Goal: Task Accomplishment & Management: Manage account settings

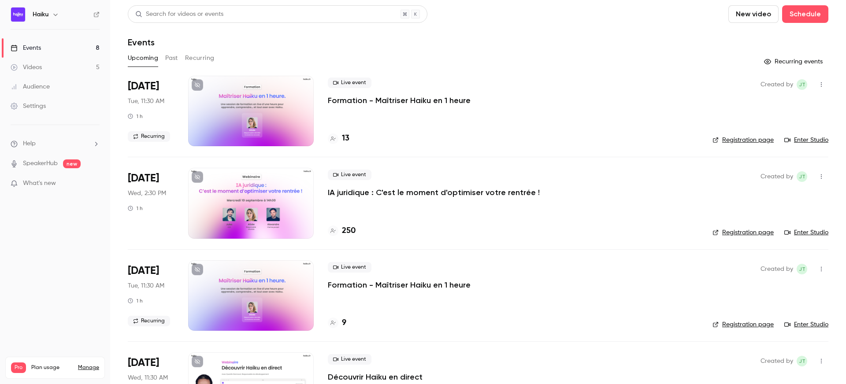
click at [377, 188] on p "IA juridique : C'est le moment d'optimiser votre rentrée !" at bounding box center [434, 192] width 212 height 11
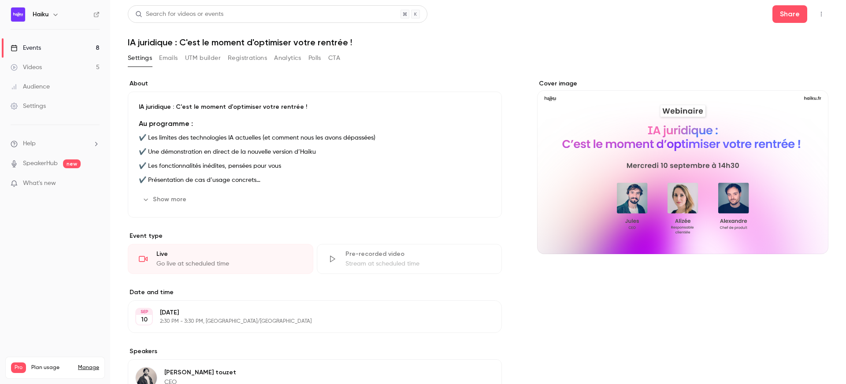
click at [244, 64] on button "Registrations" at bounding box center [247, 58] width 39 height 14
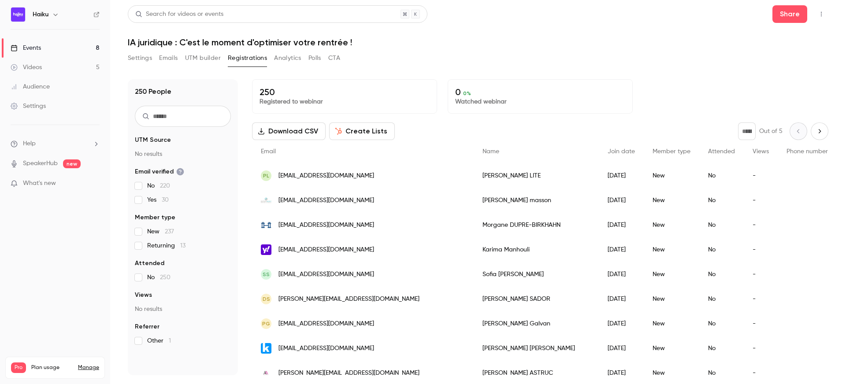
click at [131, 55] on button "Settings" at bounding box center [140, 58] width 24 height 14
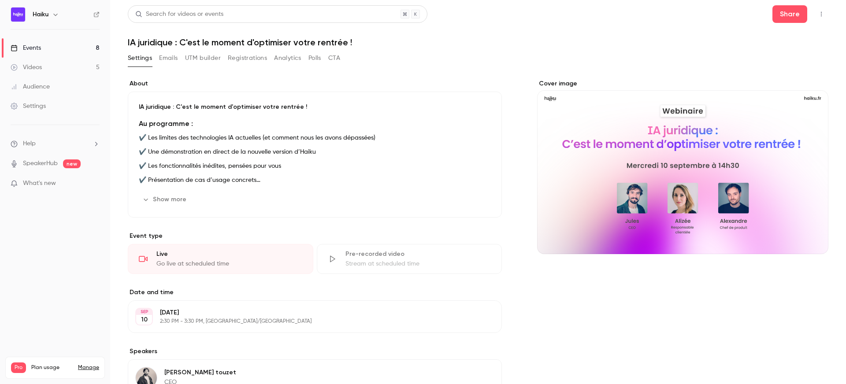
click at [45, 53] on link "Events 8" at bounding box center [55, 47] width 110 height 19
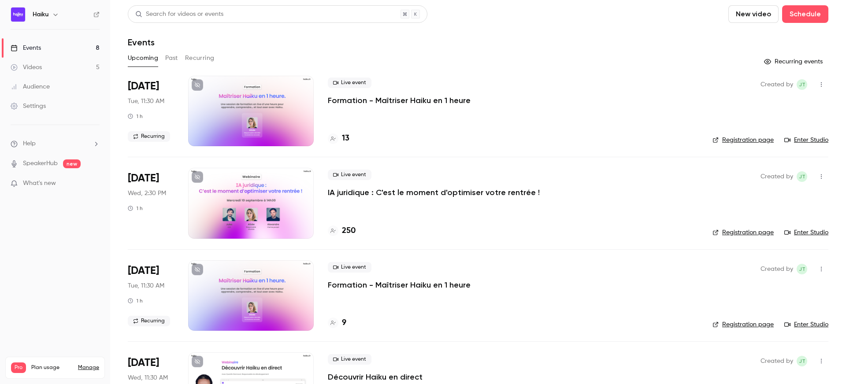
click at [38, 46] on div "Events" at bounding box center [26, 48] width 30 height 9
click at [351, 97] on p "Formation - Maîtriser Haiku en 1 heure" at bounding box center [399, 100] width 143 height 11
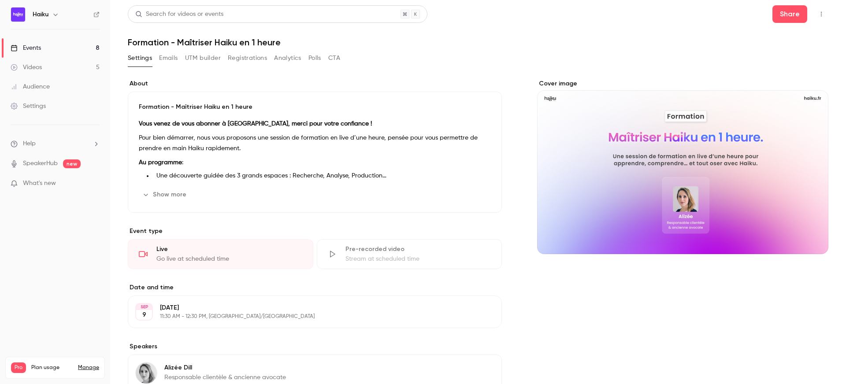
click at [240, 57] on button "Registrations" at bounding box center [247, 58] width 39 height 14
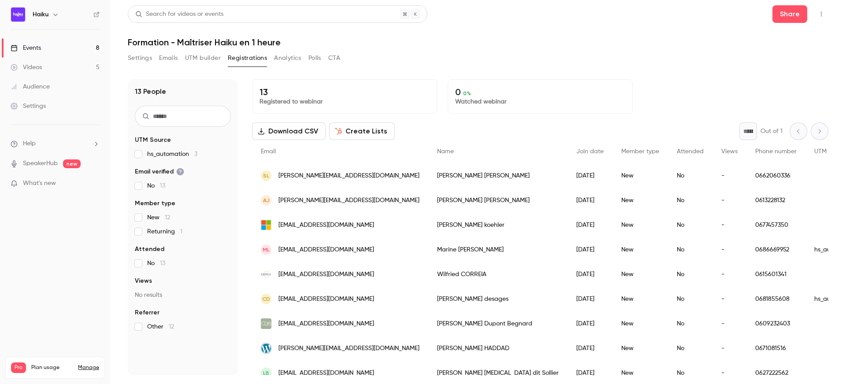
click at [176, 57] on button "Emails" at bounding box center [168, 58] width 19 height 14
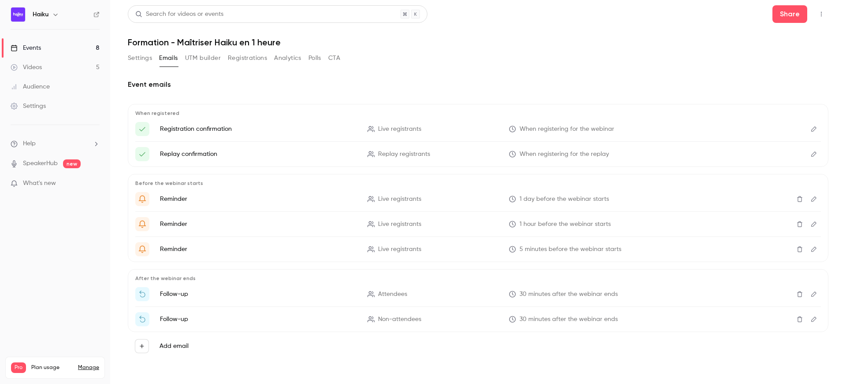
click at [533, 249] on span "5 minutes before the webinar starts" at bounding box center [571, 249] width 102 height 9
click at [417, 122] on li "Registration confirmation Live registrants When registering for the webinar" at bounding box center [478, 129] width 686 height 14
click at [41, 47] on div "Events" at bounding box center [26, 48] width 30 height 9
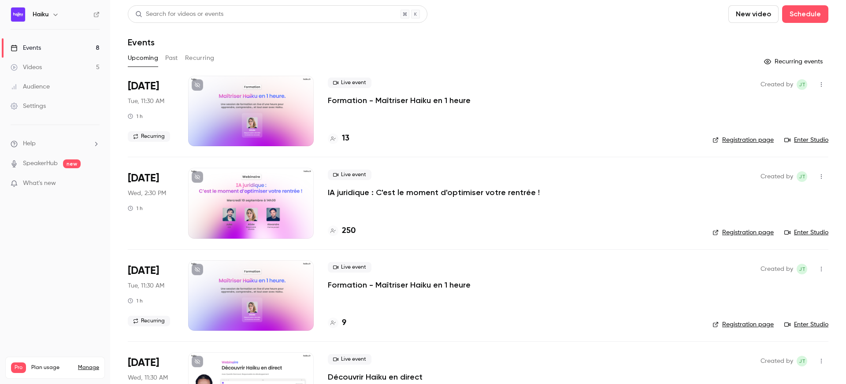
click at [193, 58] on button "Recurring" at bounding box center [200, 58] width 30 height 14
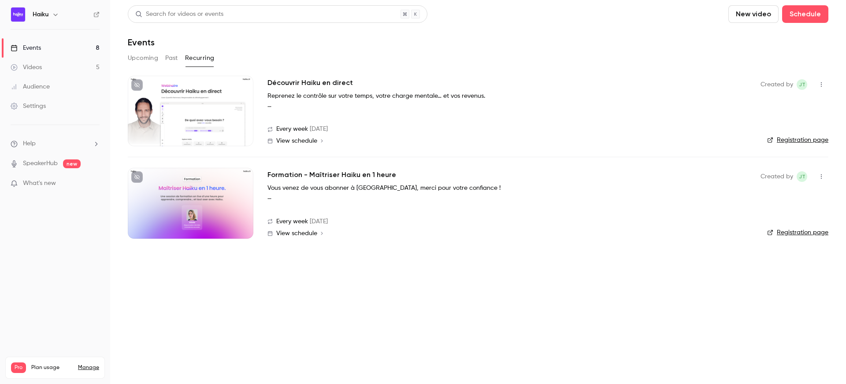
click at [214, 187] on div at bounding box center [191, 203] width 126 height 71
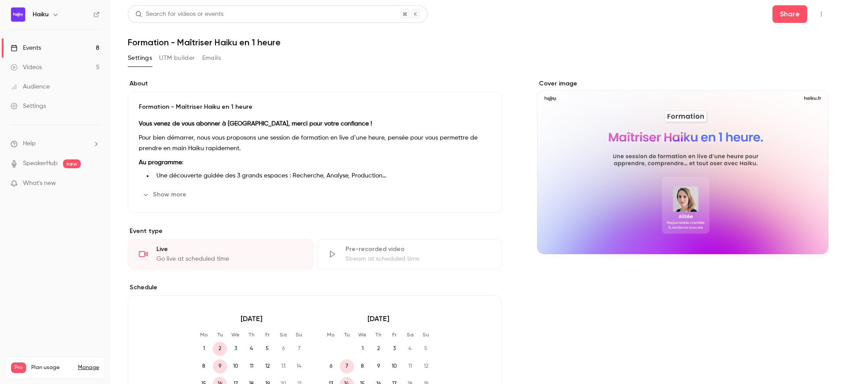
click at [212, 57] on button "Emails" at bounding box center [211, 58] width 19 height 14
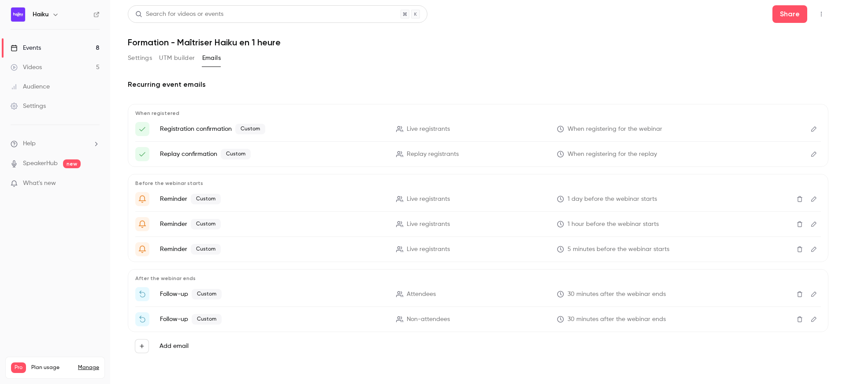
click at [612, 227] on span "1 hour before the webinar starts" at bounding box center [613, 224] width 91 height 9
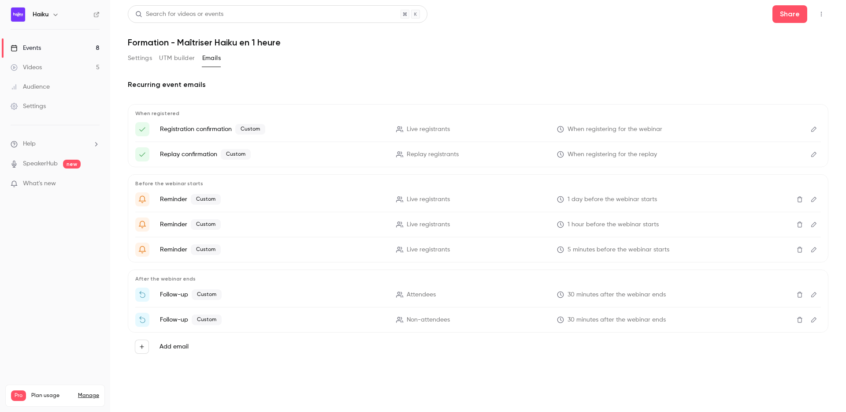
click at [819, 199] on button "Edit" at bounding box center [814, 199] width 14 height 14
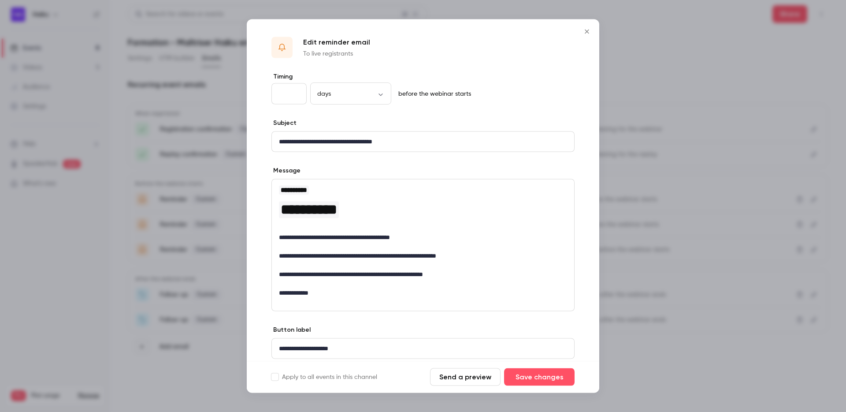
scroll to position [30, 0]
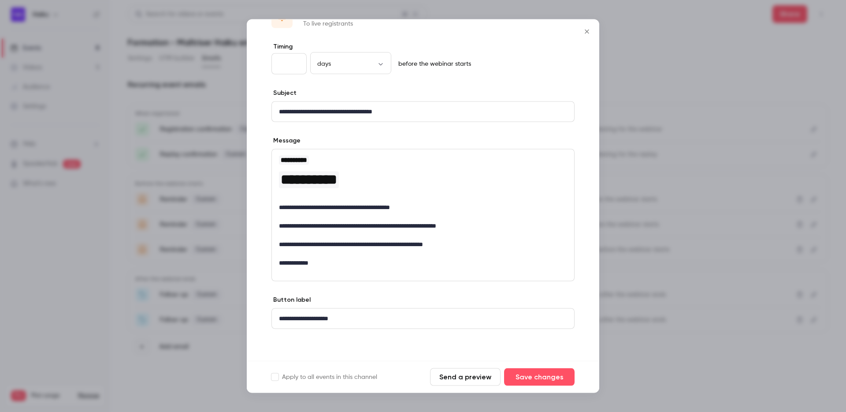
click at [652, 63] on div at bounding box center [423, 206] width 846 height 412
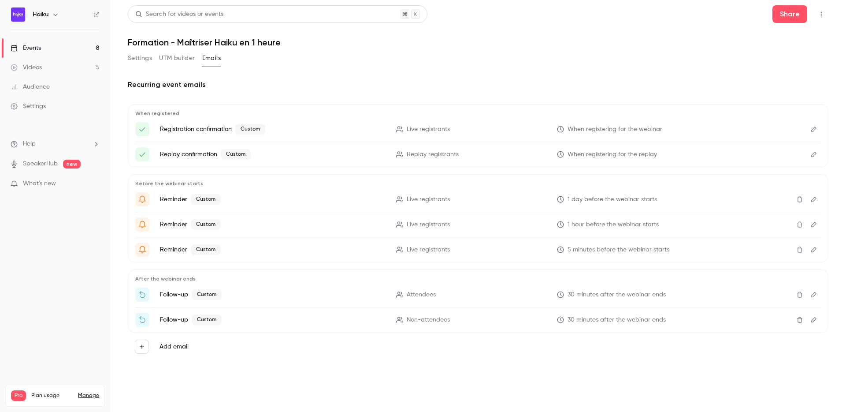
click at [72, 48] on link "Events 8" at bounding box center [55, 47] width 110 height 19
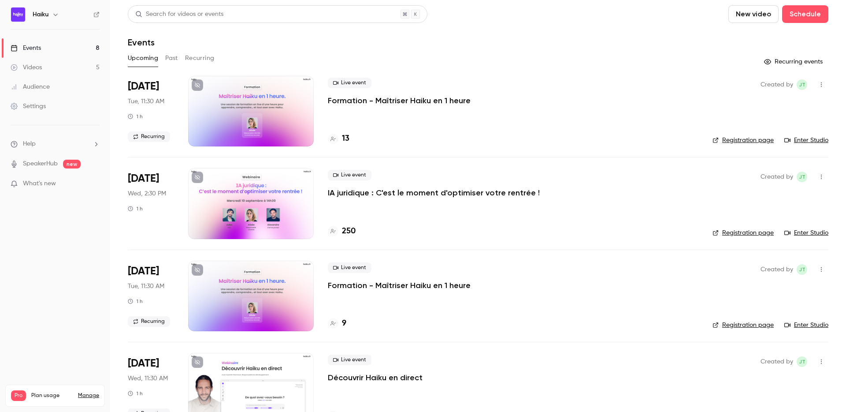
click at [248, 192] on div at bounding box center [251, 203] width 126 height 71
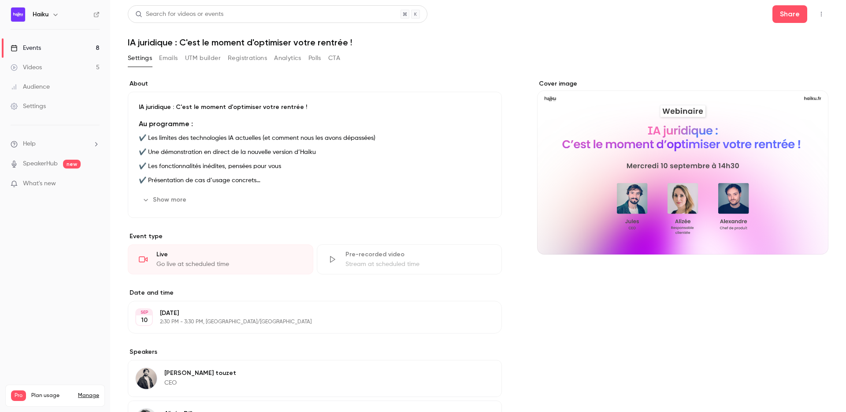
click at [236, 61] on button "Registrations" at bounding box center [247, 58] width 39 height 14
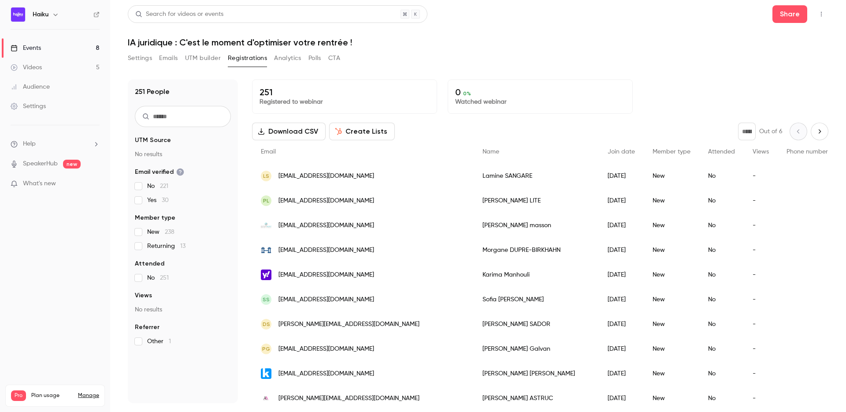
click at [191, 119] on input "text" at bounding box center [183, 116] width 96 height 21
paste input "**********"
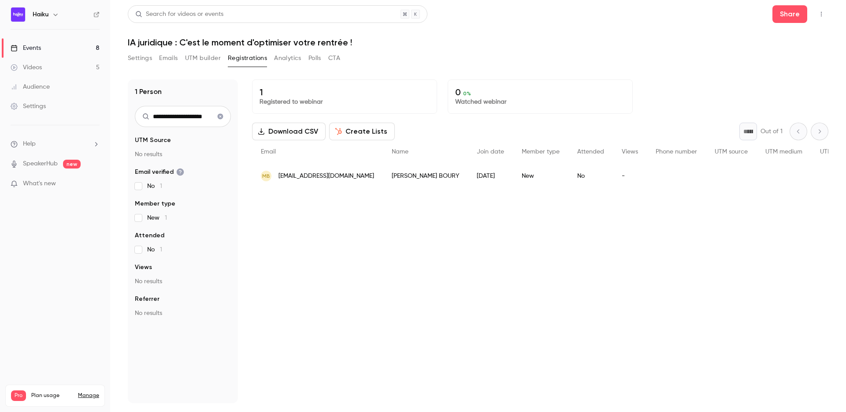
type input "**********"
click at [222, 117] on icon "Clear search" at bounding box center [221, 117] width 6 height 6
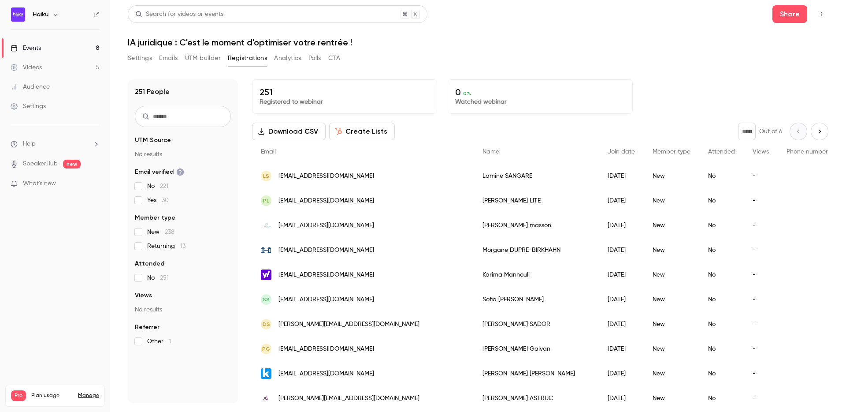
click at [191, 60] on button "UTM builder" at bounding box center [203, 58] width 36 height 14
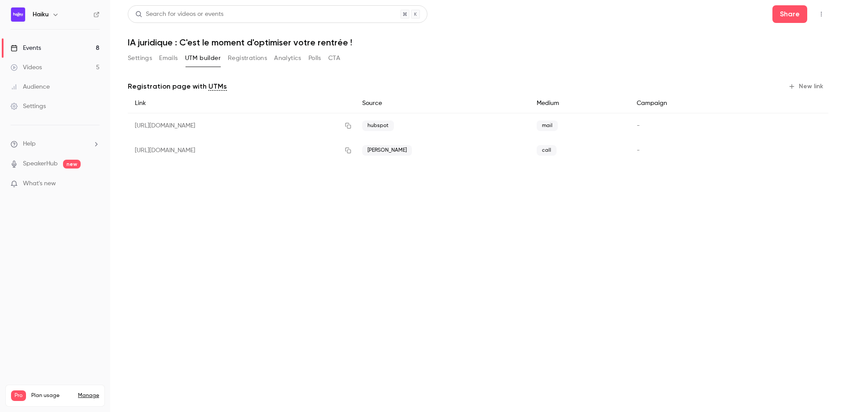
click at [167, 59] on button "Emails" at bounding box center [168, 58] width 19 height 14
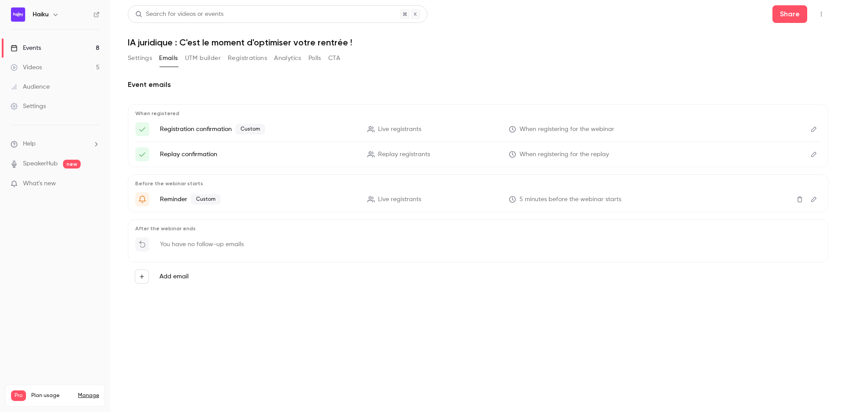
click at [812, 130] on icon "Edit" at bounding box center [813, 128] width 5 height 5
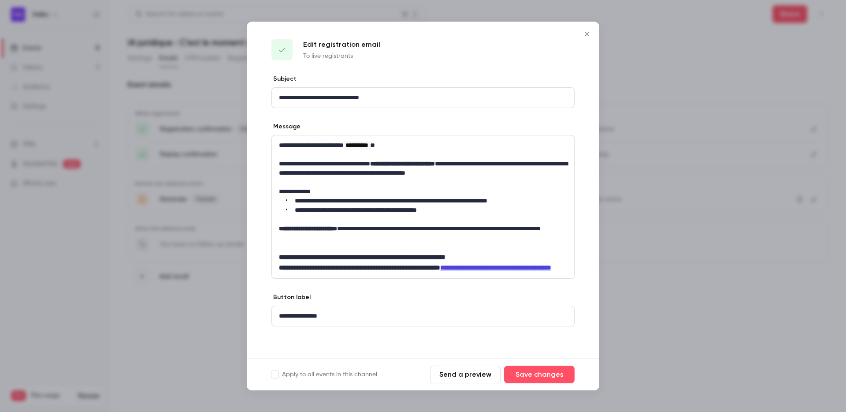
scroll to position [6, 0]
click at [650, 46] on div at bounding box center [423, 206] width 846 height 412
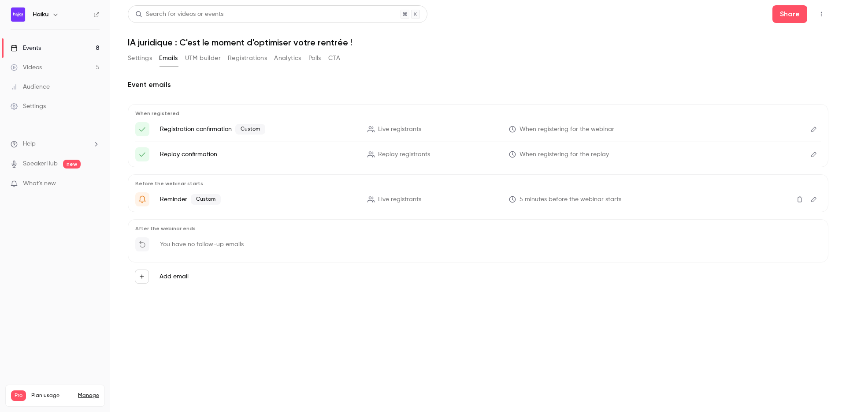
click at [172, 54] on button "Emails" at bounding box center [168, 58] width 19 height 14
click at [141, 58] on button "Settings" at bounding box center [140, 58] width 24 height 14
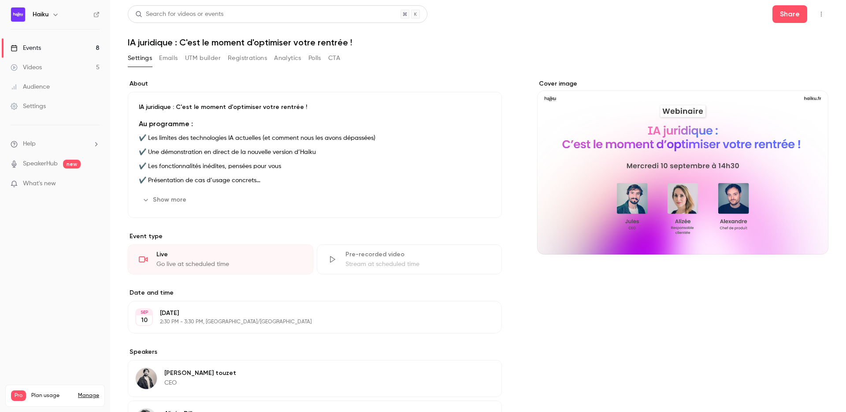
click at [165, 62] on button "Emails" at bounding box center [168, 58] width 19 height 14
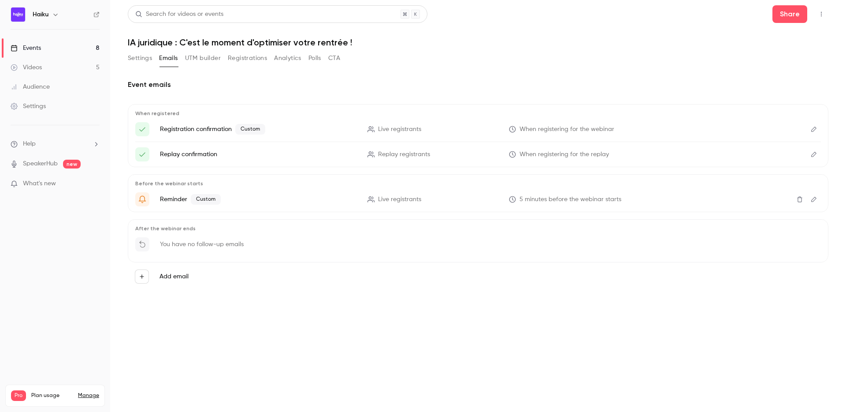
click at [206, 62] on button "UTM builder" at bounding box center [203, 58] width 36 height 14
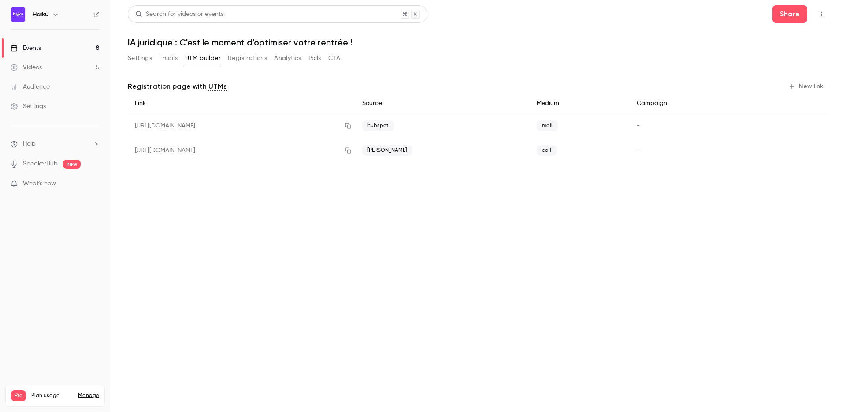
click at [241, 55] on button "Registrations" at bounding box center [247, 58] width 39 height 14
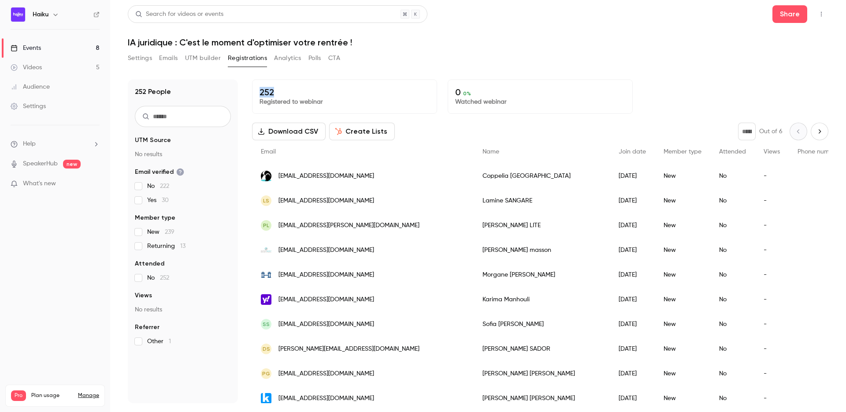
drag, startPoint x: 259, startPoint y: 90, endPoint x: 279, endPoint y: 91, distance: 20.7
click at [279, 91] on div "252 Registered to webinar" at bounding box center [344, 96] width 185 height 34
click at [373, 59] on div "Settings Emails UTM builder Registrations Analytics Polls CTA" at bounding box center [478, 60] width 701 height 18
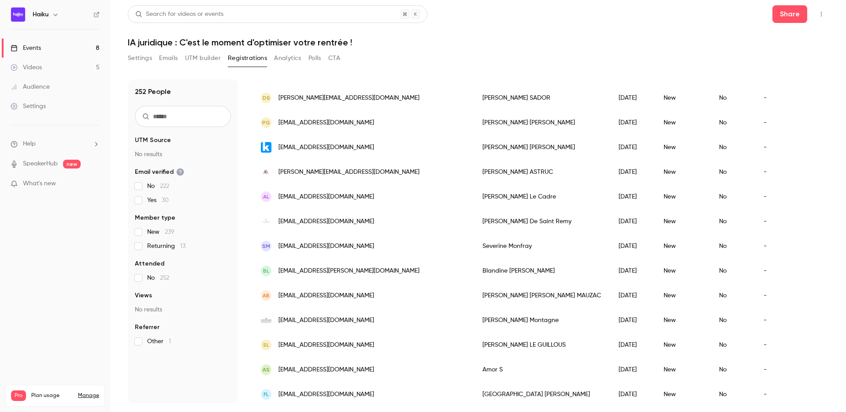
scroll to position [229, 0]
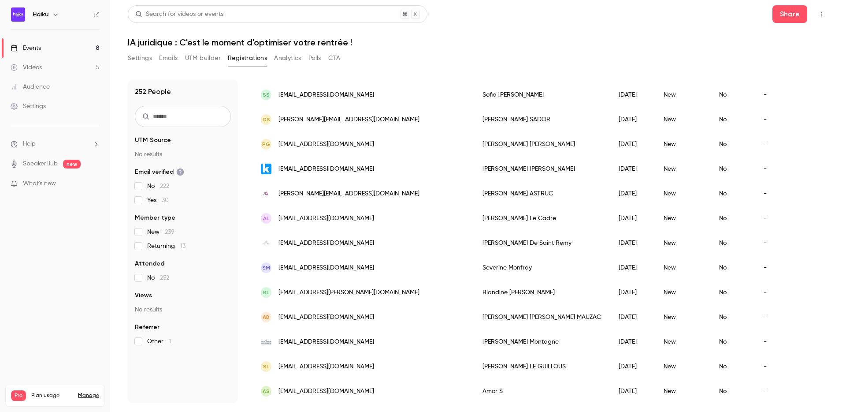
click at [174, 122] on input "text" at bounding box center [183, 116] width 96 height 21
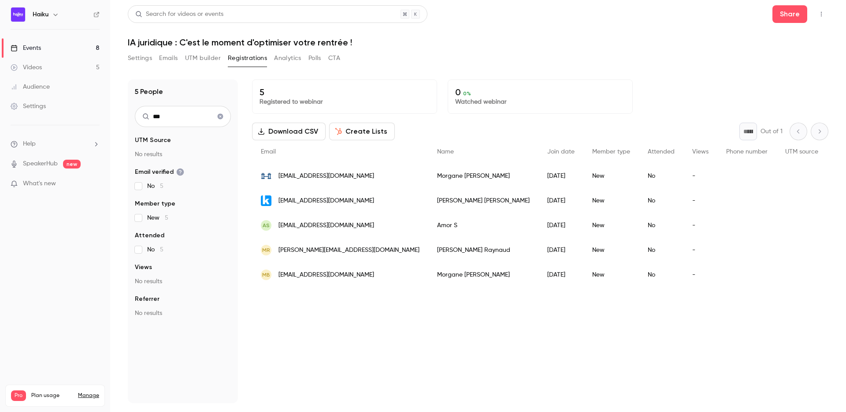
type input "****"
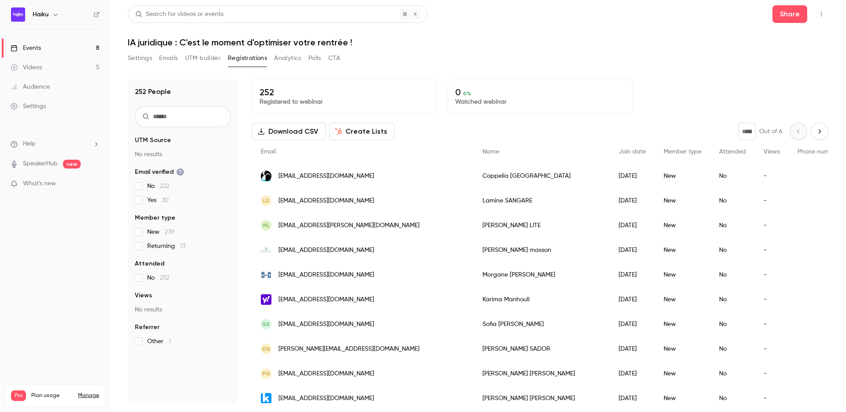
click at [162, 120] on input "text" at bounding box center [183, 116] width 96 height 21
paste input "**********"
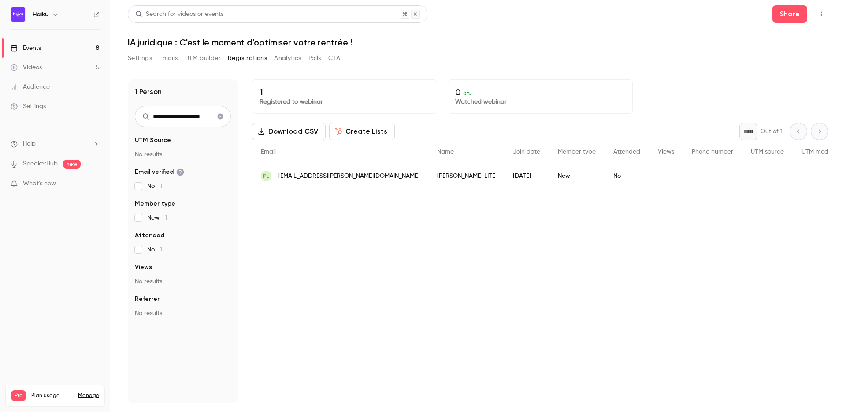
type input "**********"
click at [549, 174] on div "New" at bounding box center [577, 175] width 56 height 25
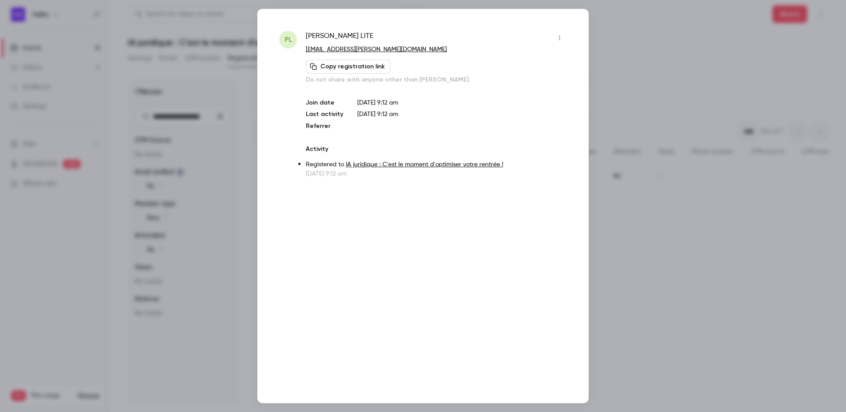
click at [607, 68] on div at bounding box center [423, 206] width 846 height 412
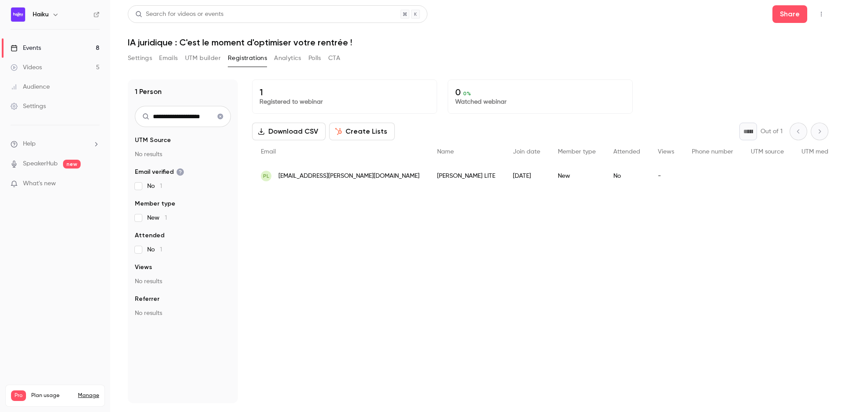
click at [308, 246] on div "1 Registered to webinar 0 0 % Watched webinar Download CSV Create Lists * Out o…" at bounding box center [540, 240] width 576 height 323
click at [225, 119] on button "Clear search" at bounding box center [220, 116] width 14 height 14
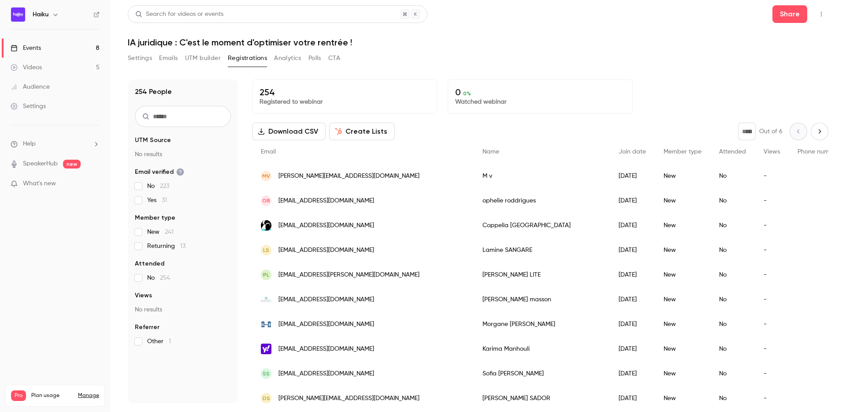
click at [147, 58] on button "Settings" at bounding box center [140, 58] width 24 height 14
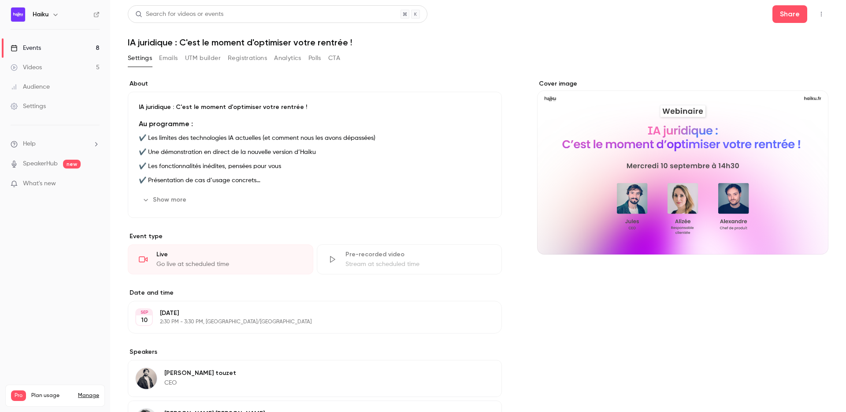
click at [250, 61] on button "Registrations" at bounding box center [247, 58] width 39 height 14
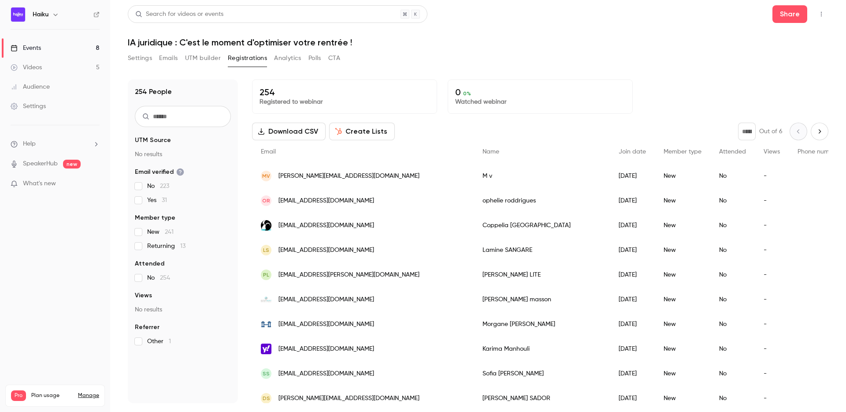
click at [824, 133] on button "Next page" at bounding box center [820, 131] width 18 height 18
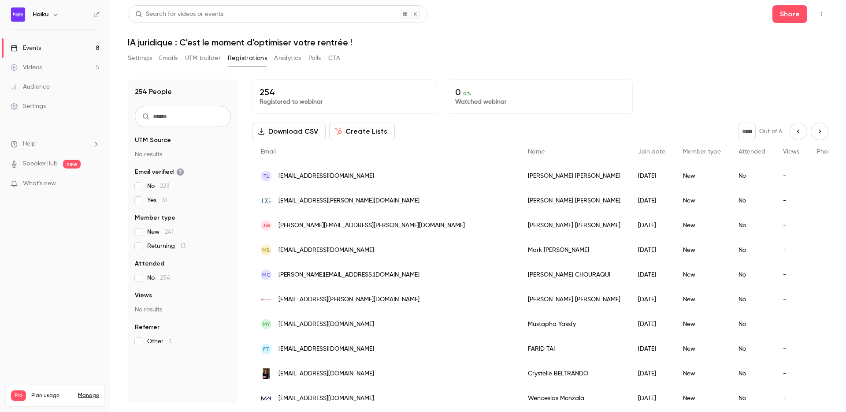
click at [820, 132] on icon "Next page" at bounding box center [820, 131] width 10 height 7
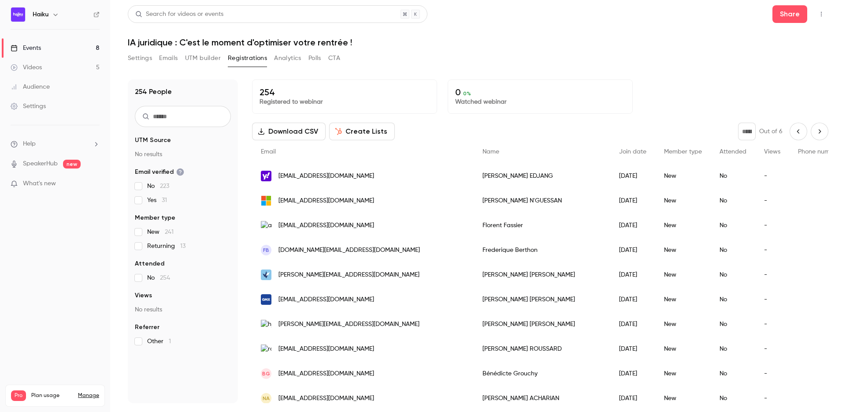
click at [820, 132] on icon "Next page" at bounding box center [820, 131] width 10 height 7
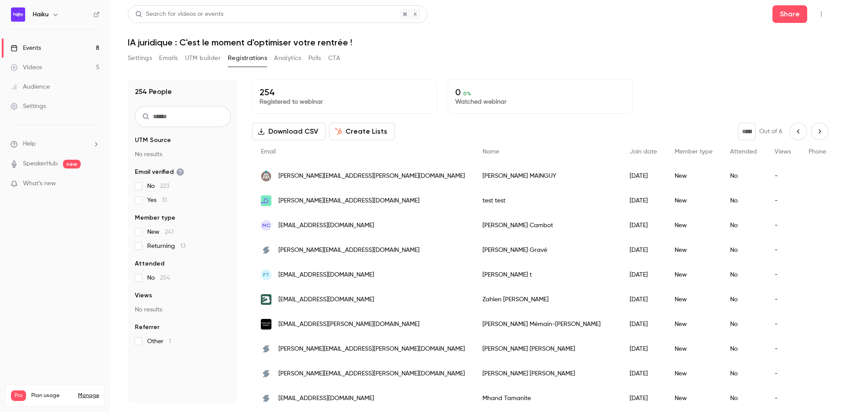
click at [820, 132] on icon "Next page" at bounding box center [820, 131] width 10 height 7
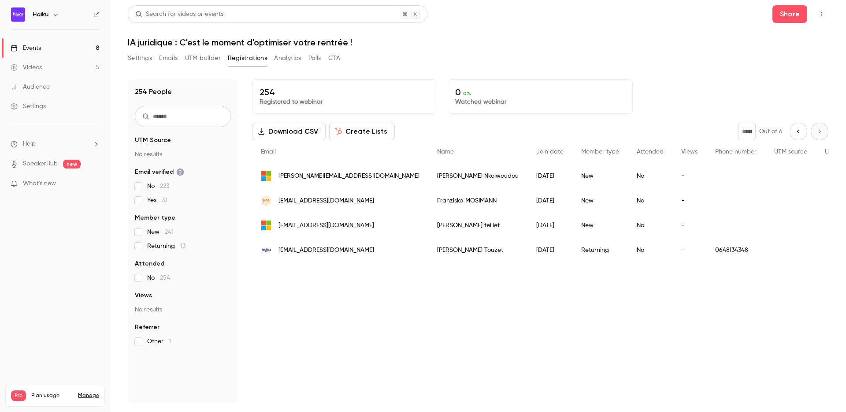
click at [798, 136] on button "Previous page" at bounding box center [799, 131] width 18 height 18
type input "*"
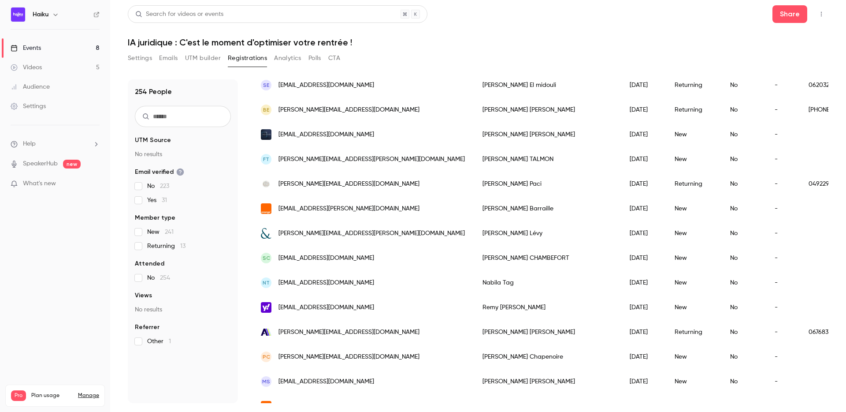
scroll to position [995, 0]
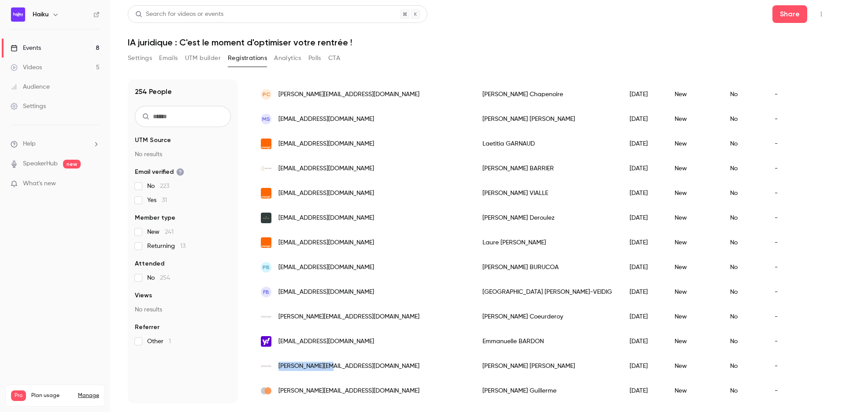
copy span "elias@custax.com"
drag, startPoint x: 334, startPoint y: 362, endPoint x: 278, endPoint y: 364, distance: 56.9
click at [278, 364] on div "elias@custax.com" at bounding box center [363, 365] width 222 height 25
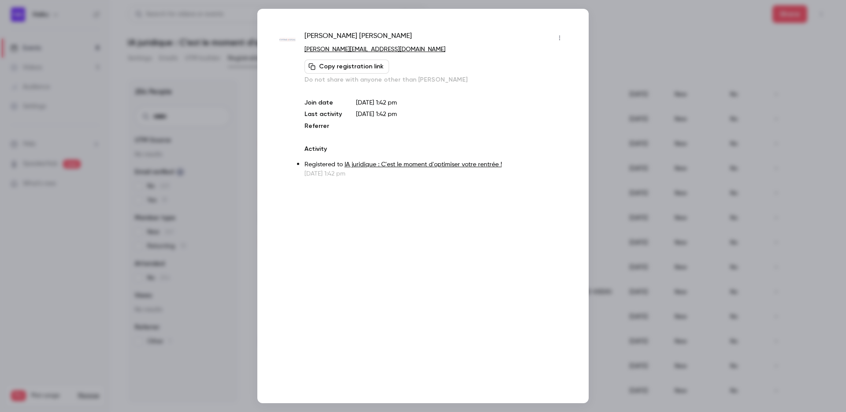
click at [204, 155] on div at bounding box center [423, 206] width 846 height 412
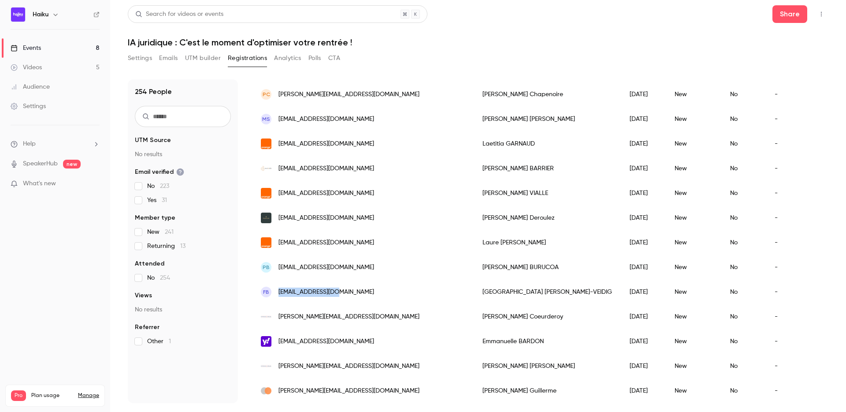
drag, startPoint x: 340, startPoint y: 296, endPoint x: 276, endPoint y: 296, distance: 63.9
click at [276, 296] on div "FB f.veidig@gmail.com" at bounding box center [363, 291] width 222 height 25
copy span "f.veidig@gmail.com"
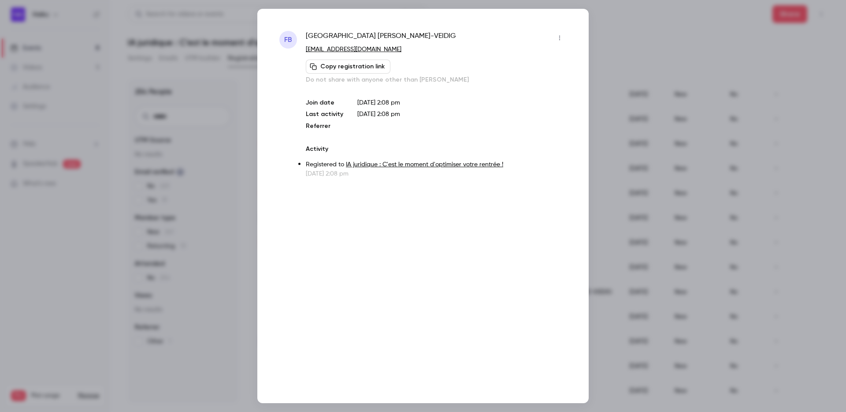
click at [632, 113] on div at bounding box center [423, 206] width 846 height 412
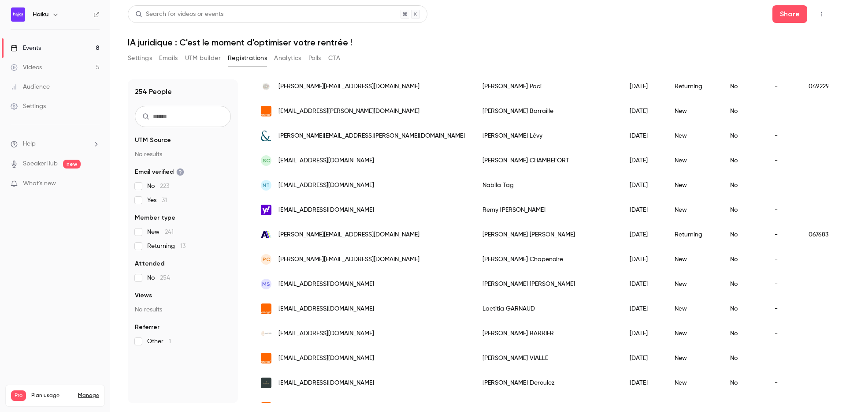
scroll to position [717, 0]
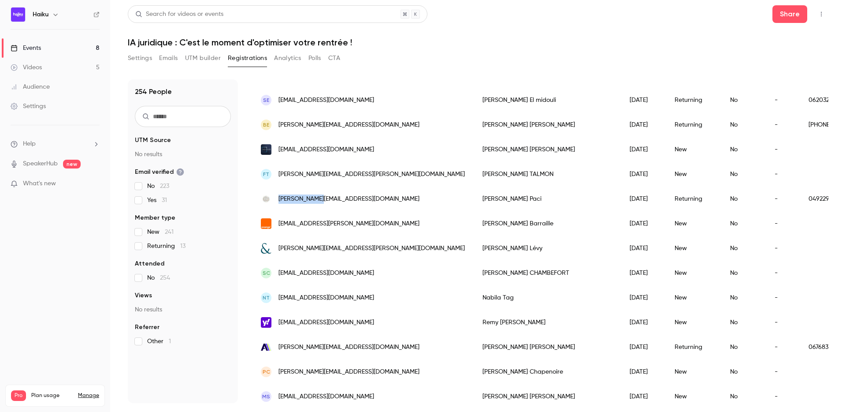
copy span "c.paci@dso.fr"
drag, startPoint x: 332, startPoint y: 203, endPoint x: 276, endPoint y: 202, distance: 56.4
click at [276, 202] on div "c.paci@dso.fr" at bounding box center [363, 198] width 222 height 25
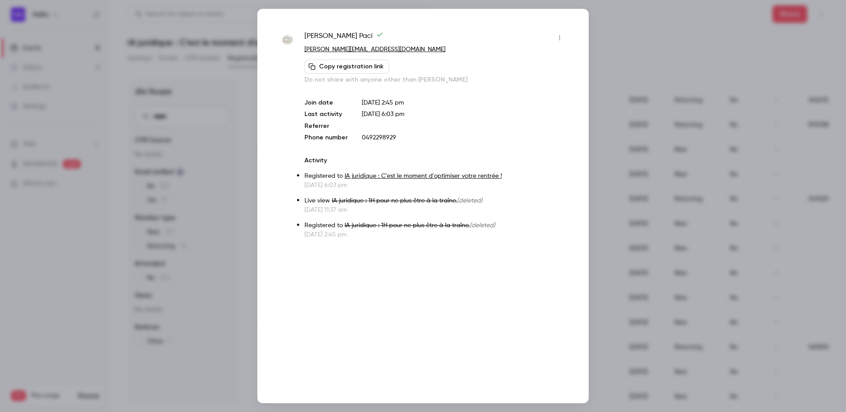
click at [596, 101] on div at bounding box center [423, 206] width 846 height 412
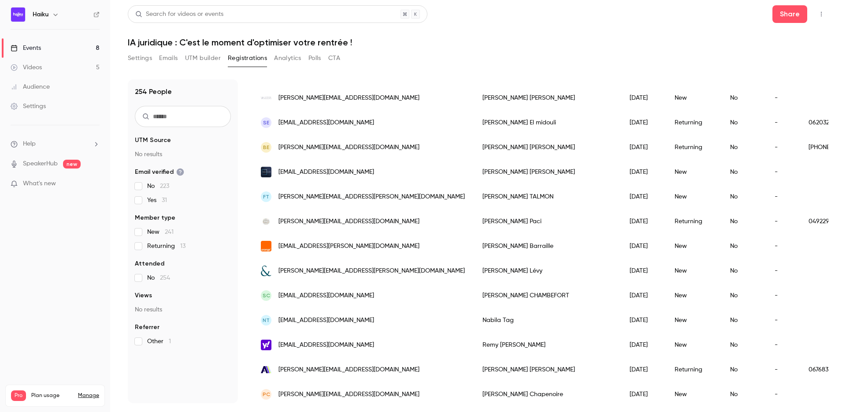
scroll to position [677, 0]
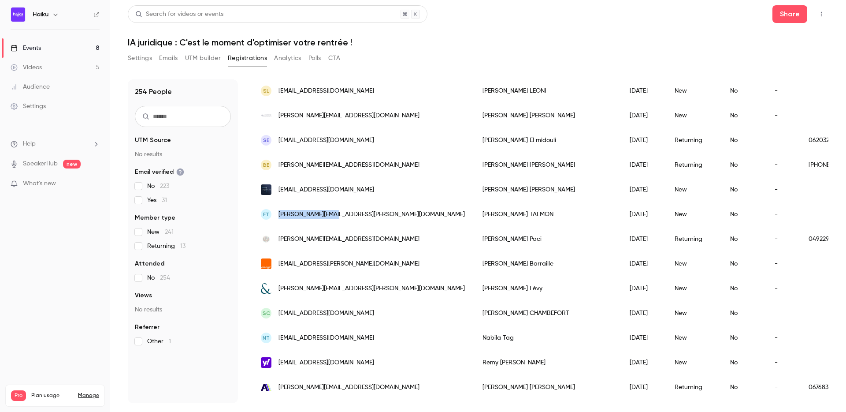
copy span "f.talmon@talmon.fr"
drag, startPoint x: 342, startPoint y: 218, endPoint x: 278, endPoint y: 218, distance: 64.3
click at [278, 218] on div "FT f.talmon@talmon.fr" at bounding box center [363, 214] width 222 height 25
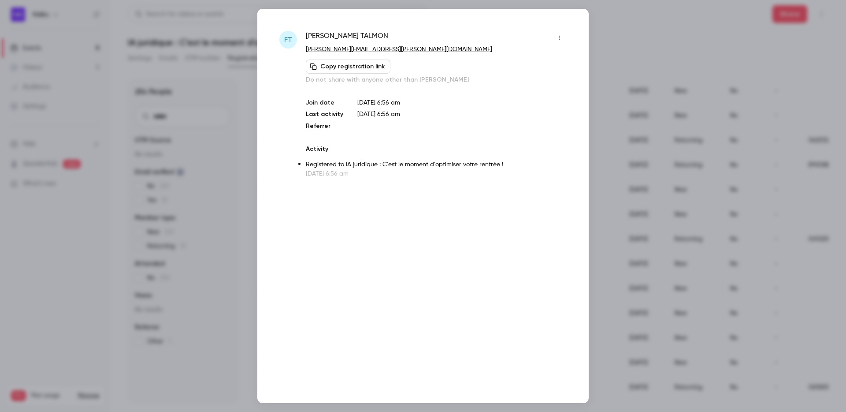
click at [221, 121] on div at bounding box center [423, 206] width 846 height 412
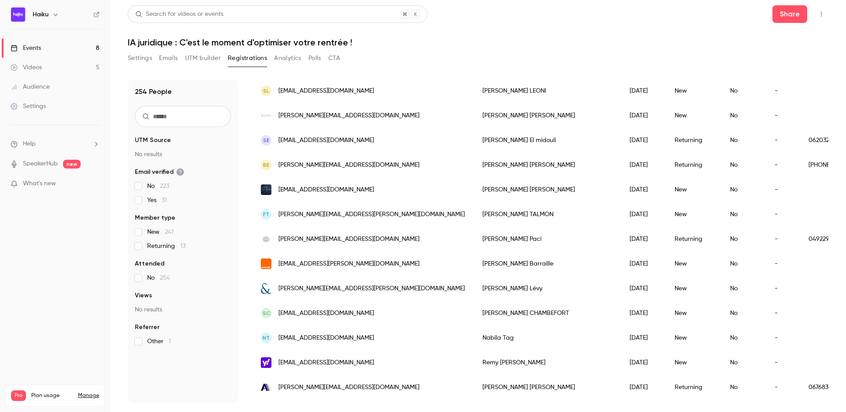
scroll to position [650, 0]
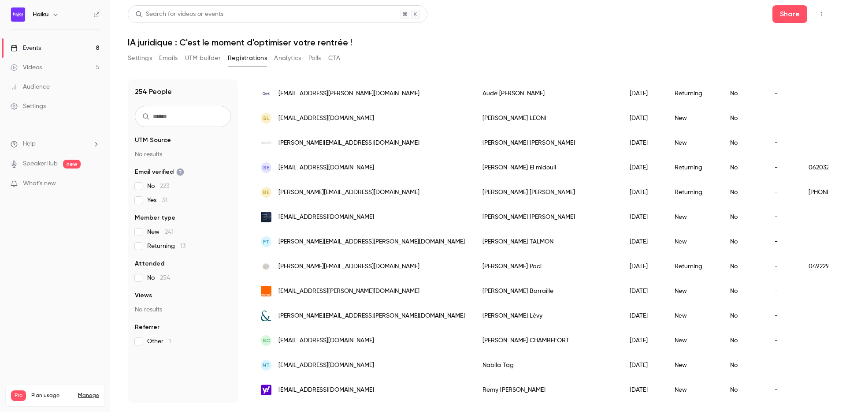
drag, startPoint x: 386, startPoint y: 171, endPoint x: 327, endPoint y: 171, distance: 58.6
click at [327, 171] on div "SE contact@avocat-soniaelmidouli.fr" at bounding box center [363, 167] width 222 height 25
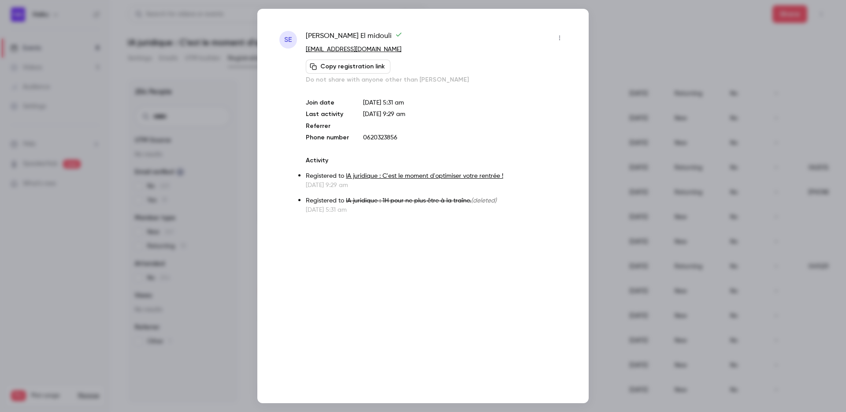
click at [242, 140] on div at bounding box center [423, 206] width 846 height 412
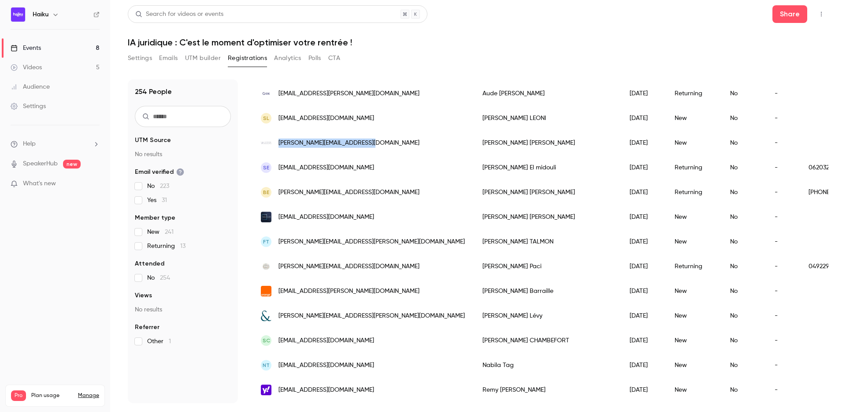
drag, startPoint x: 375, startPoint y: 143, endPoint x: 278, endPoint y: 145, distance: 97.0
click at [278, 145] on div "s.monroig@victoire-avocats.eu" at bounding box center [363, 142] width 222 height 25
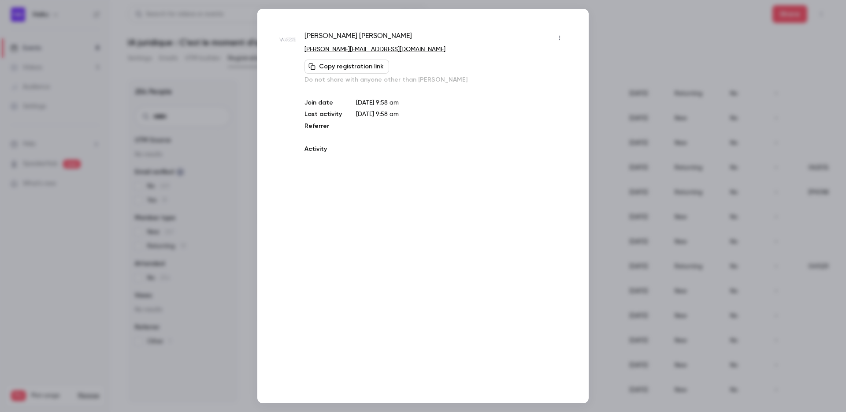
copy span "s.monroig@victoire-avocats.eu"
click at [226, 120] on div at bounding box center [423, 206] width 846 height 412
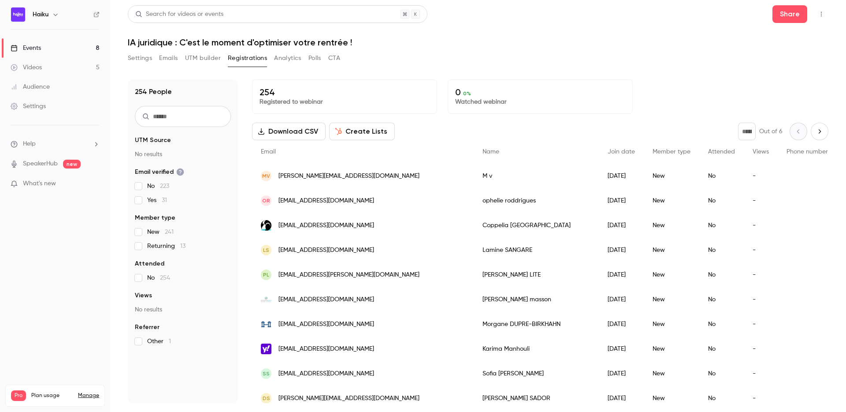
click at [815, 131] on icon "Next page" at bounding box center [820, 131] width 10 height 7
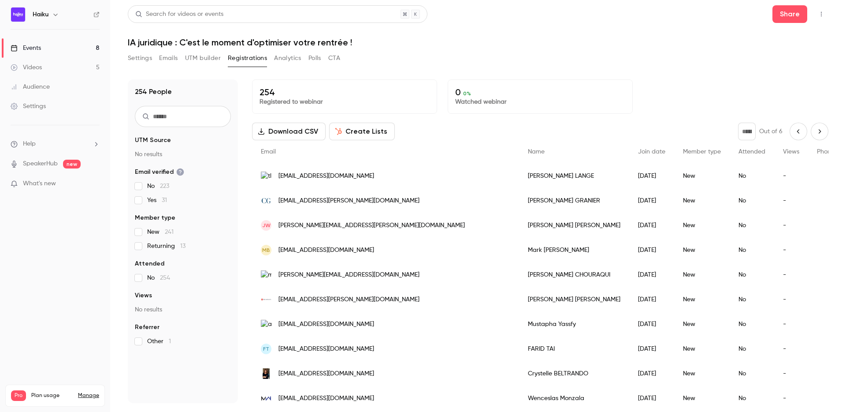
click at [815, 131] on icon "Next page" at bounding box center [820, 131] width 10 height 7
type input "*"
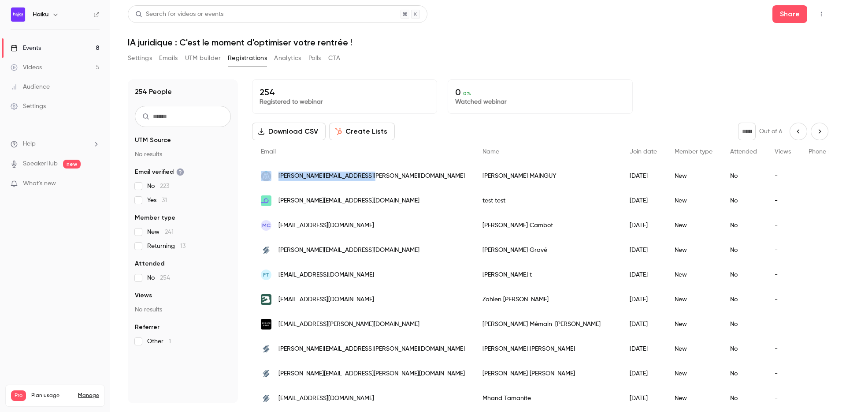
drag, startPoint x: 378, startPoint y: 174, endPoint x: 268, endPoint y: 174, distance: 109.3
click at [268, 174] on div "jeremy.mainguy@agn-avocats.fr" at bounding box center [363, 175] width 222 height 25
copy div "jeremy.mainguy@agn-avocats.fr"
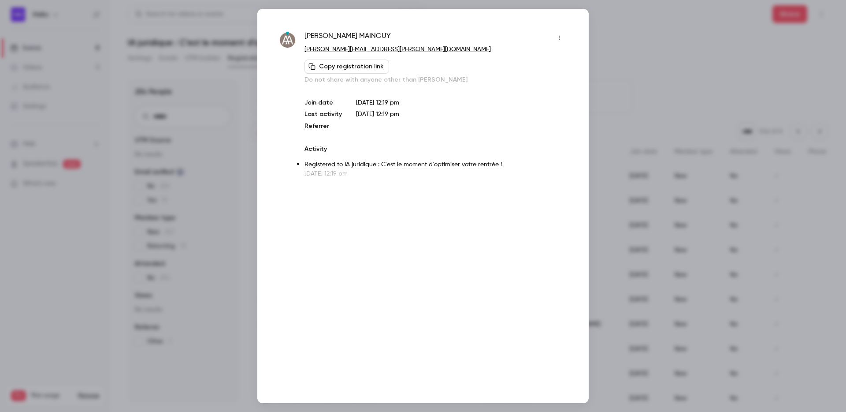
click at [250, 134] on div at bounding box center [423, 206] width 846 height 412
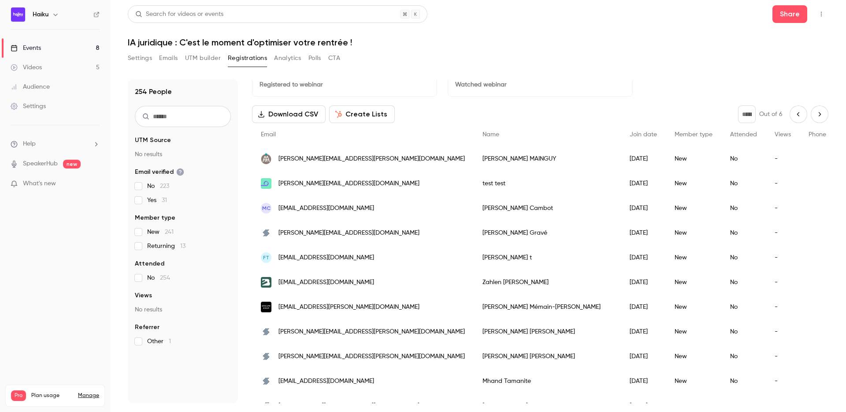
scroll to position [11, 0]
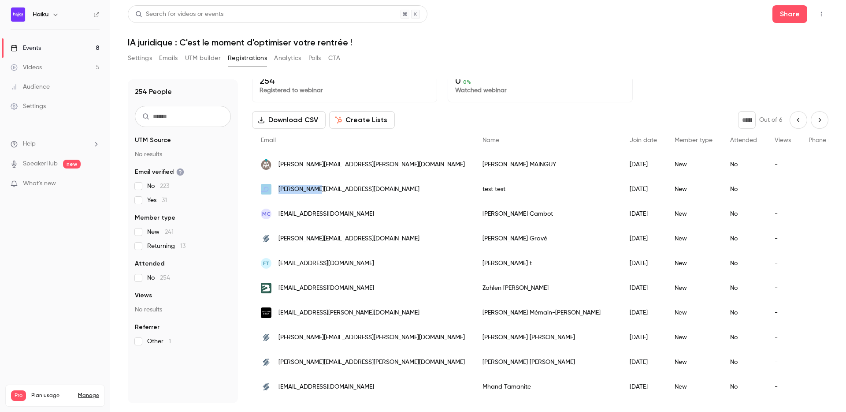
copy div "alex@test.io"
drag, startPoint x: 327, startPoint y: 188, endPoint x: 271, endPoint y: 188, distance: 56.4
click at [271, 188] on div "alex@test.io" at bounding box center [363, 189] width 222 height 25
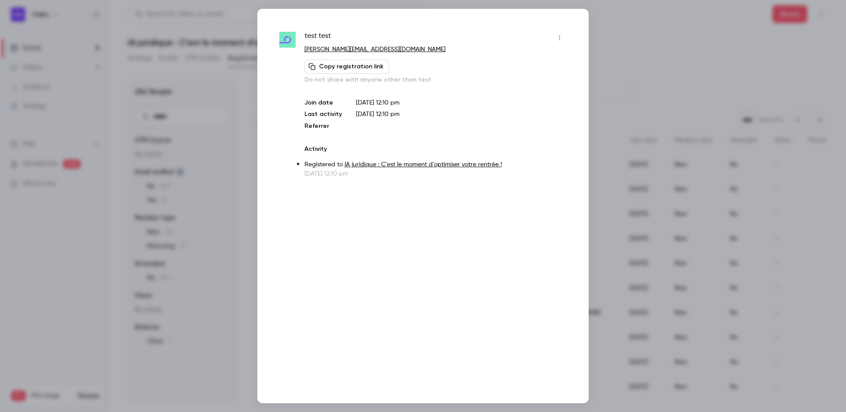
click at [250, 186] on div at bounding box center [423, 206] width 846 height 412
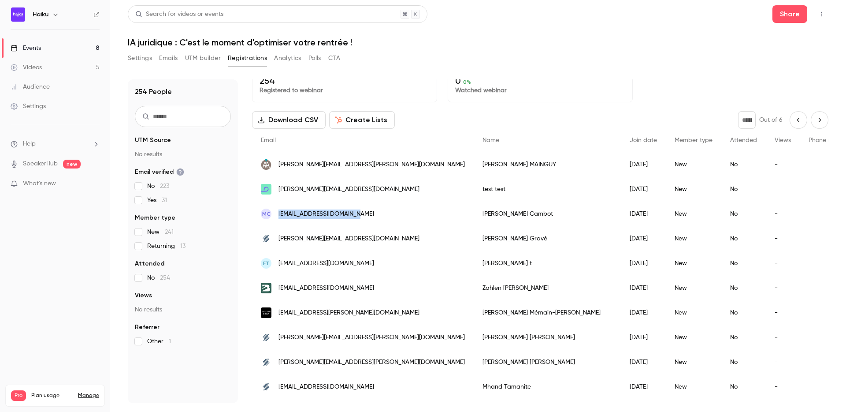
copy span "cambot.mickael@gmail.com"
drag, startPoint x: 363, startPoint y: 212, endPoint x: 280, endPoint y: 214, distance: 83.3
click at [280, 214] on div "MC cambot.mickael@gmail.com" at bounding box center [363, 213] width 222 height 25
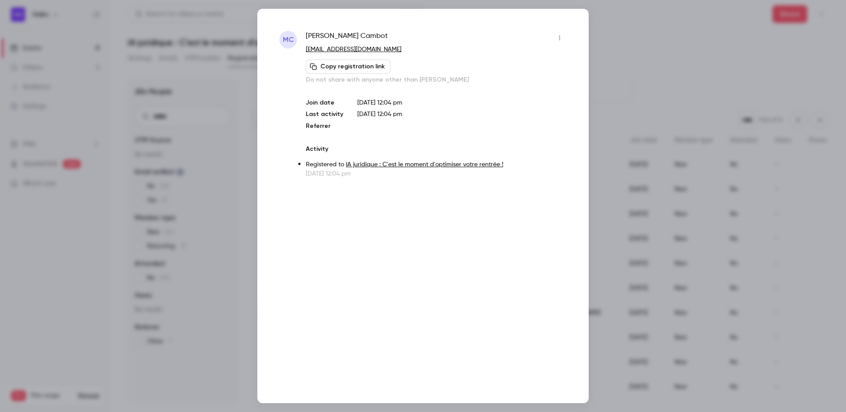
click at [222, 82] on div at bounding box center [423, 206] width 846 height 412
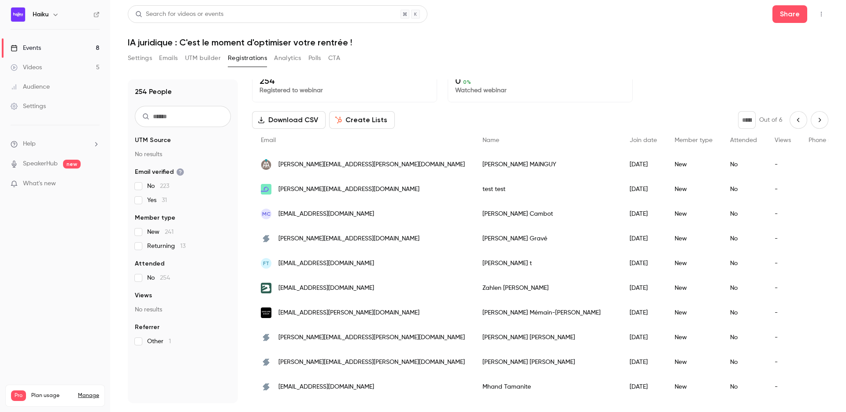
click at [186, 119] on input "text" at bounding box center [183, 116] width 96 height 21
paste input "**********"
type input "**********"
type input "*"
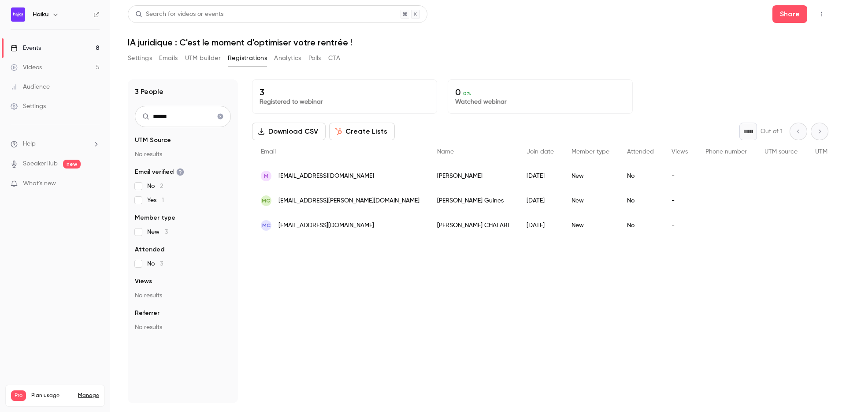
type input "******"
click at [518, 229] on div "2025/09/03" at bounding box center [540, 225] width 45 height 25
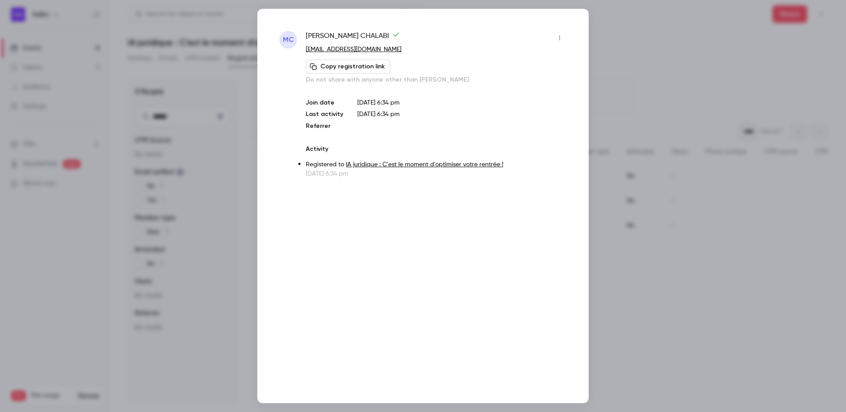
click at [612, 77] on div at bounding box center [423, 206] width 846 height 412
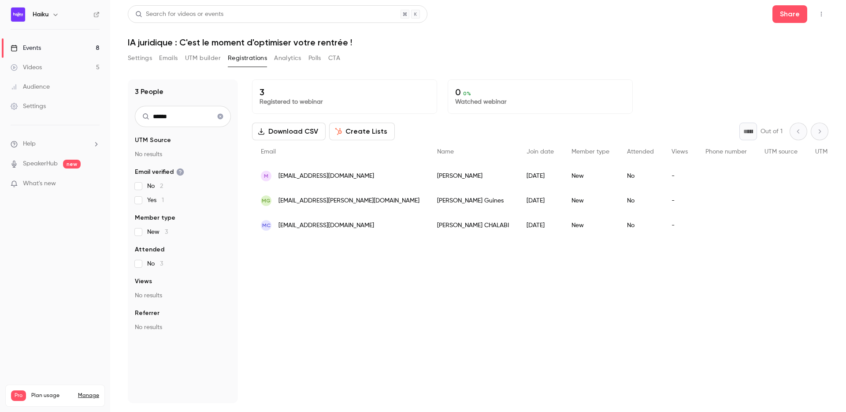
click at [220, 119] on icon "Clear search" at bounding box center [221, 117] width 6 height 6
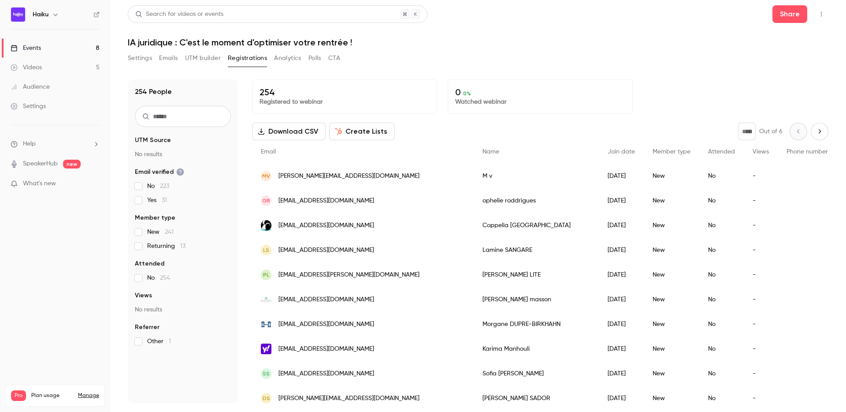
click at [817, 128] on icon "Next page" at bounding box center [820, 131] width 10 height 7
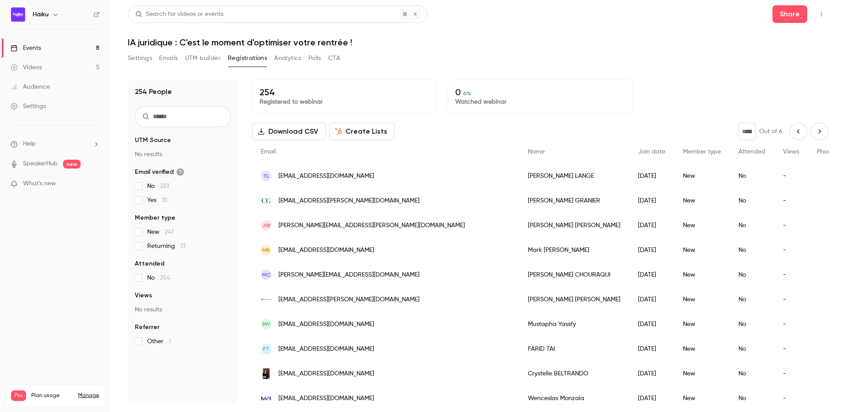
click at [817, 131] on icon "Next page" at bounding box center [820, 131] width 10 height 7
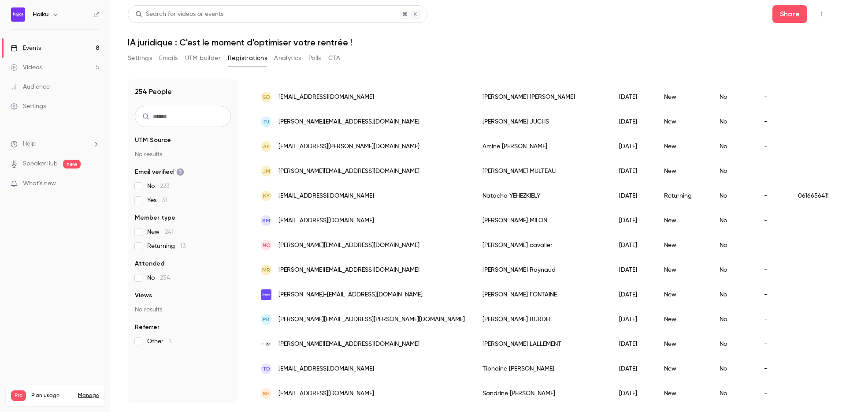
scroll to position [995, 0]
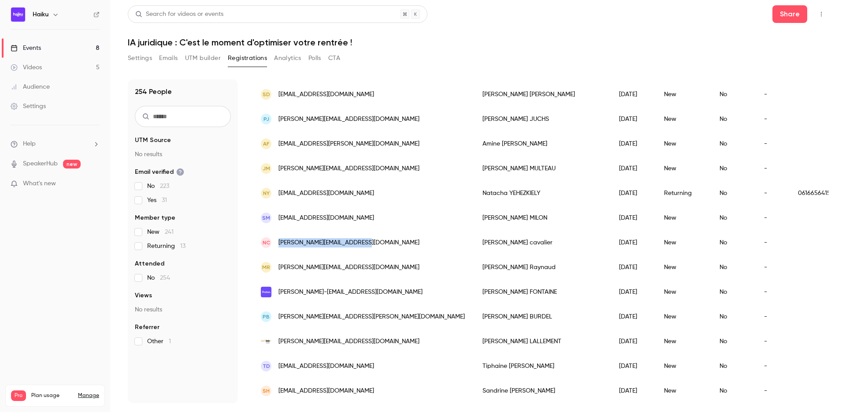
copy div "n.cavalier@nca-conseils.com"
drag, startPoint x: 381, startPoint y: 241, endPoint x: 271, endPoint y: 242, distance: 110.6
click at [271, 242] on div "nc n.cavalier@nca-conseils.com" at bounding box center [363, 242] width 222 height 25
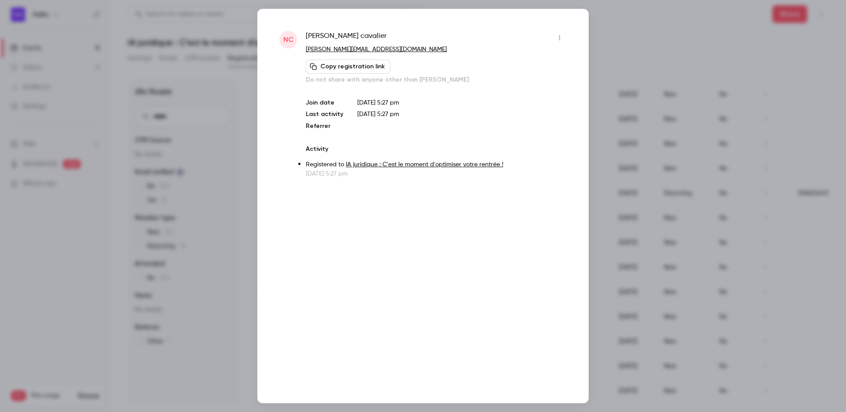
click at [643, 139] on div at bounding box center [423, 206] width 846 height 412
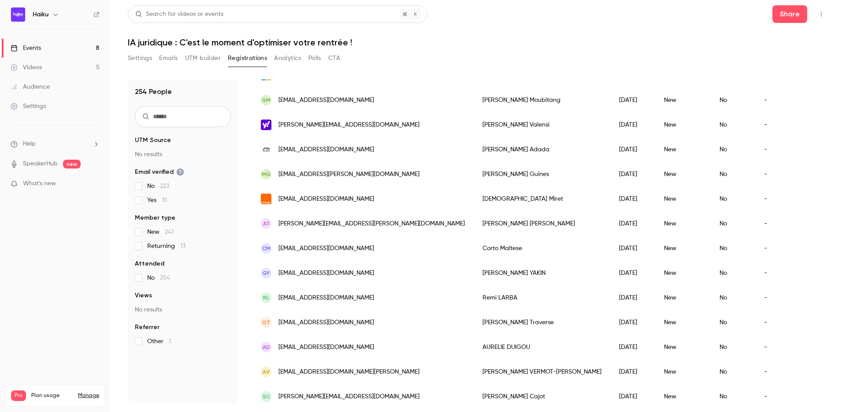
scroll to position [0, 0]
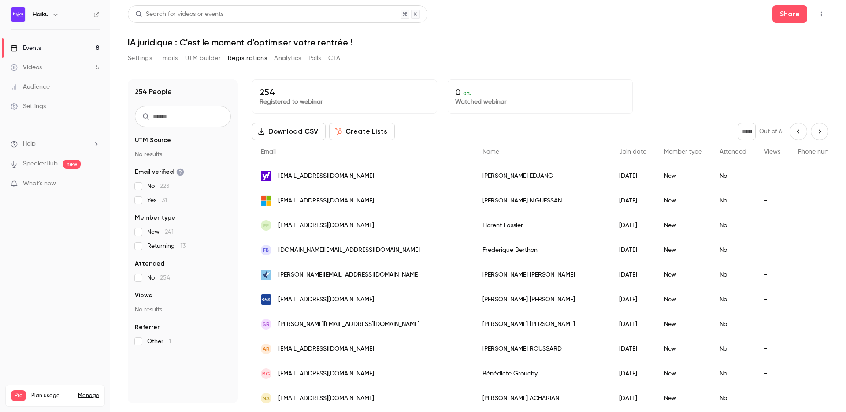
click at [819, 125] on button "Next page" at bounding box center [820, 131] width 18 height 18
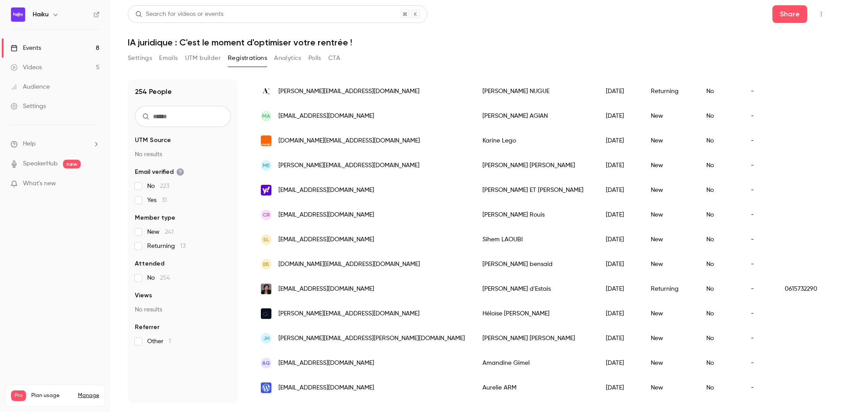
scroll to position [717, 0]
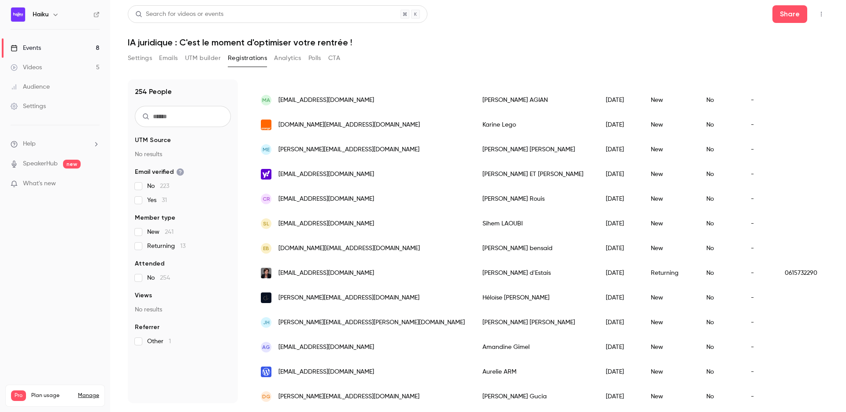
click at [474, 321] on div "judith halfon" at bounding box center [535, 322] width 123 height 25
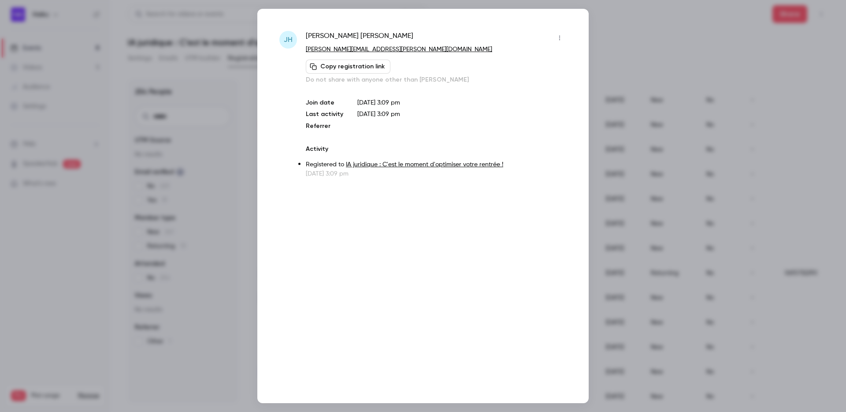
click at [604, 125] on div at bounding box center [423, 206] width 846 height 412
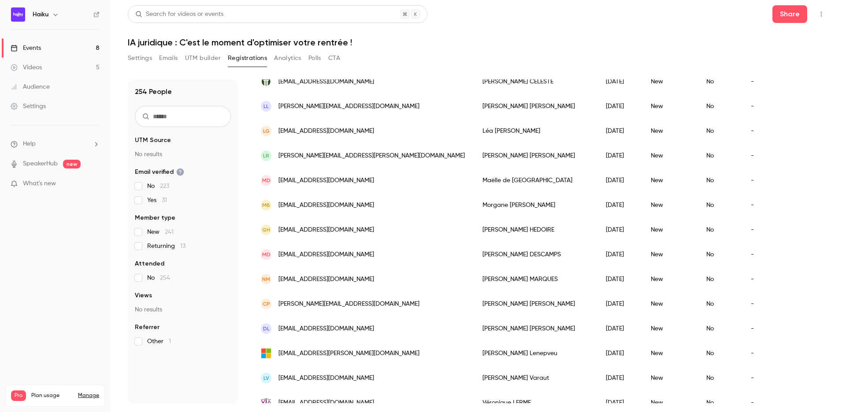
scroll to position [0, 0]
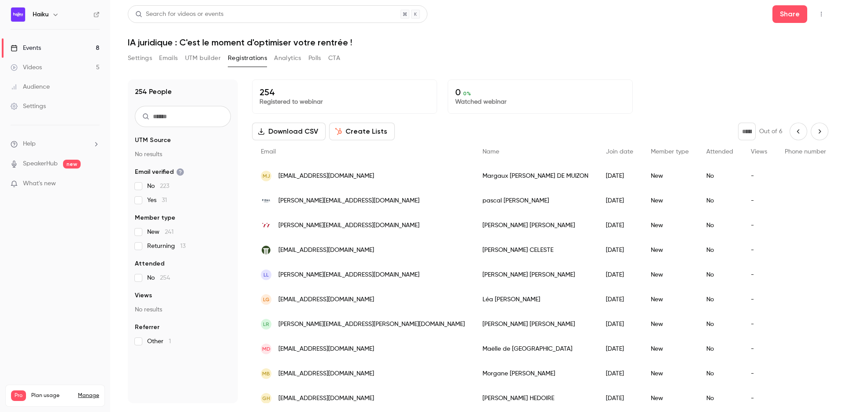
click at [816, 128] on icon "Next page" at bounding box center [820, 131] width 10 height 7
type input "*"
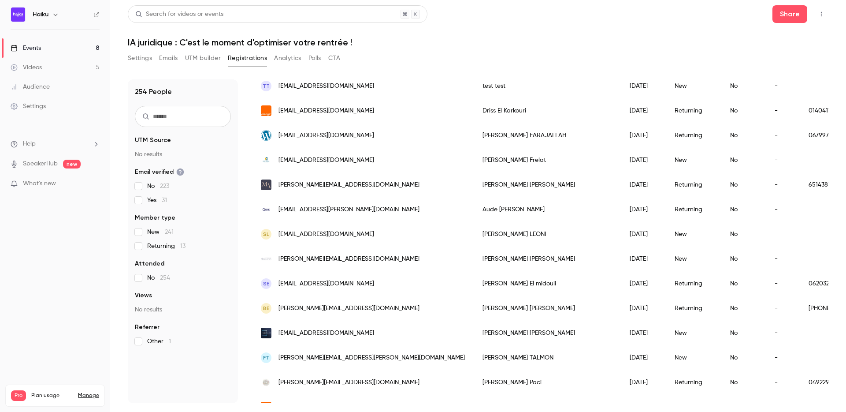
scroll to position [534, 0]
click at [474, 339] on div "Olivier Lopez" at bounding box center [547, 332] width 147 height 25
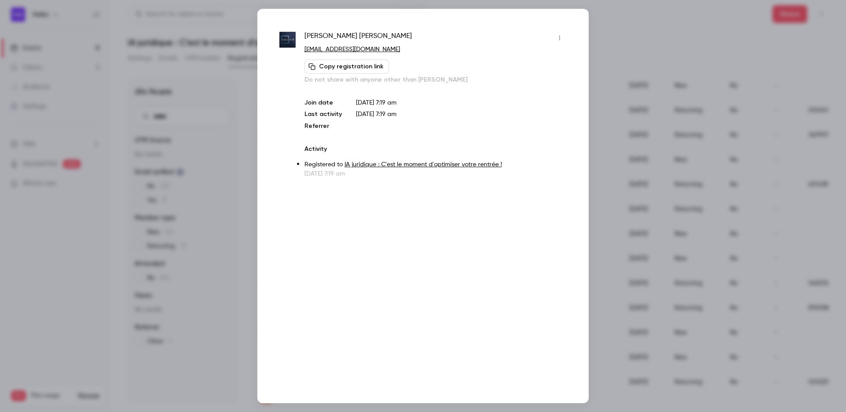
click at [587, 176] on div "Olivier Lopez olopez@squairlaw.com Copy registration link Do not share with any…" at bounding box center [422, 206] width 331 height 394
click at [592, 52] on div at bounding box center [423, 206] width 846 height 412
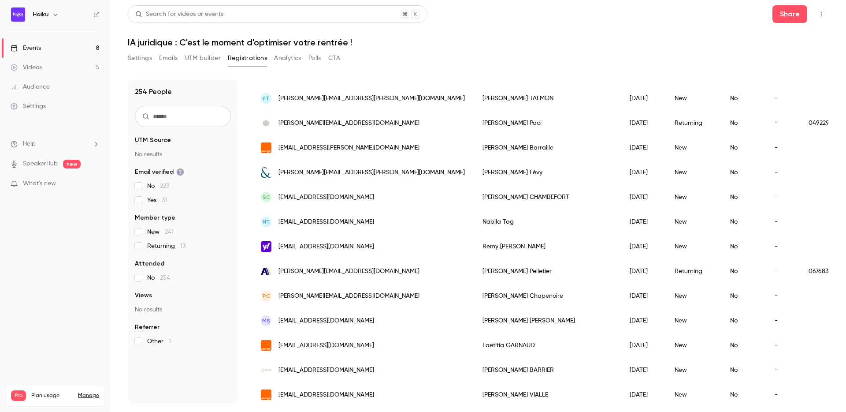
scroll to position [661, 0]
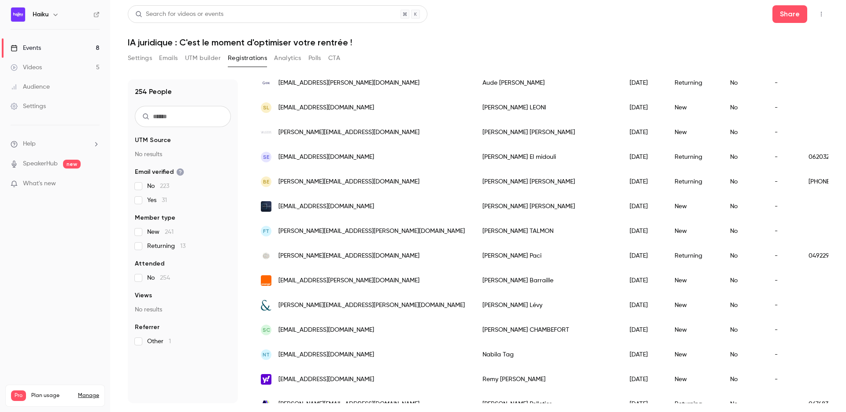
click at [211, 15] on div "Search for videos or events" at bounding box center [179, 14] width 88 height 9
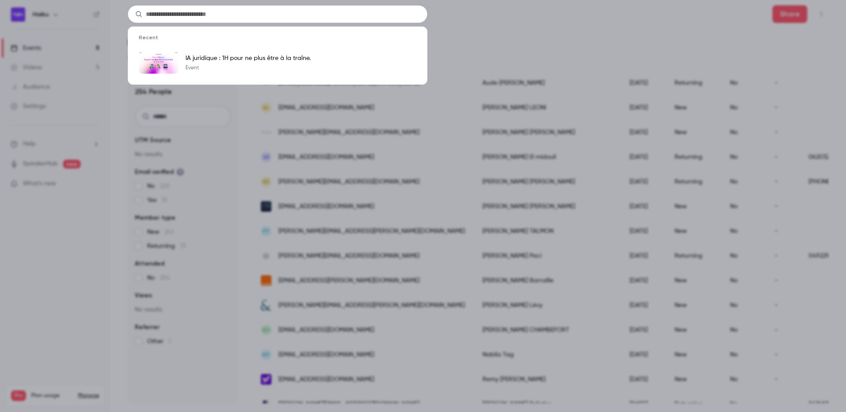
click at [483, 30] on div "Recent IA juridique : 1H pour ne plus être à la traîne. Event" at bounding box center [423, 206] width 846 height 412
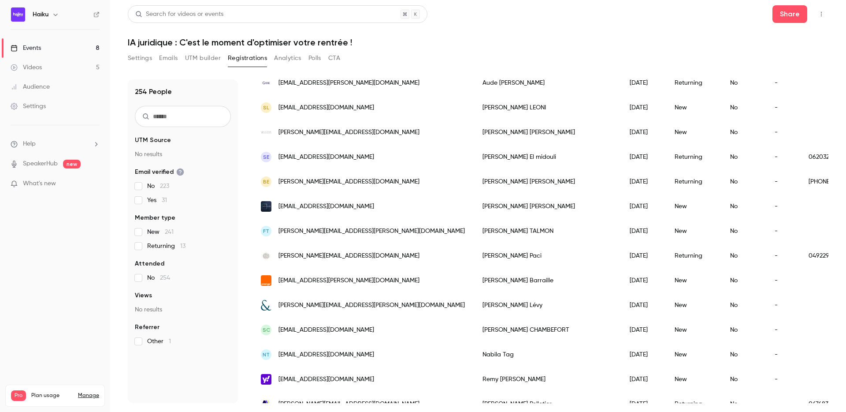
click at [182, 114] on input "text" at bounding box center [183, 116] width 96 height 21
paste input "**********"
type input "**********"
type input "*"
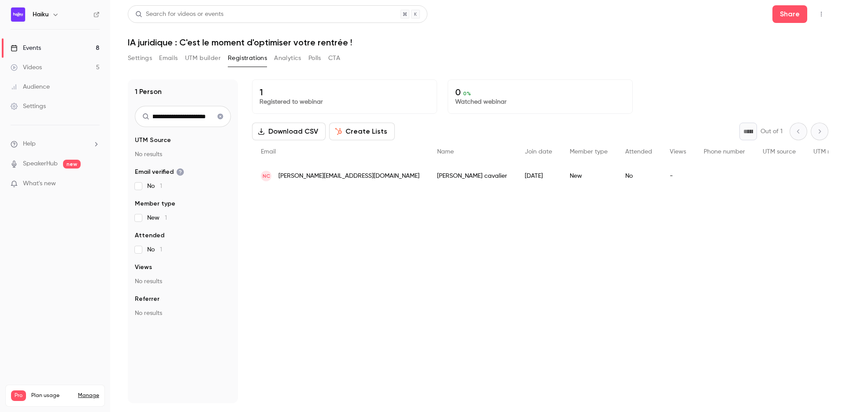
scroll to position [0, 0]
click at [195, 109] on input "**********" at bounding box center [183, 116] width 96 height 21
paste input "text"
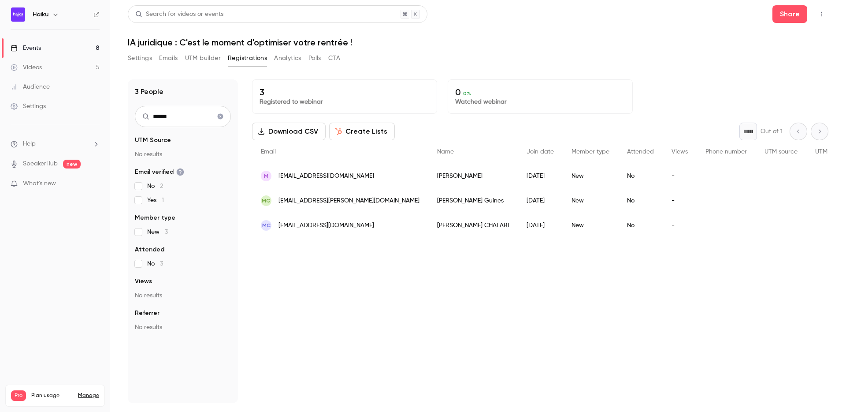
type input "******"
click at [518, 225] on div "2025/09/03" at bounding box center [540, 225] width 45 height 25
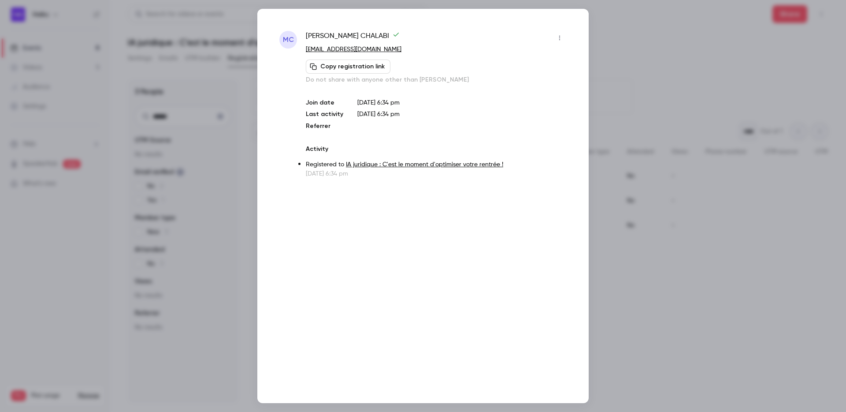
click at [605, 83] on div at bounding box center [423, 206] width 846 height 412
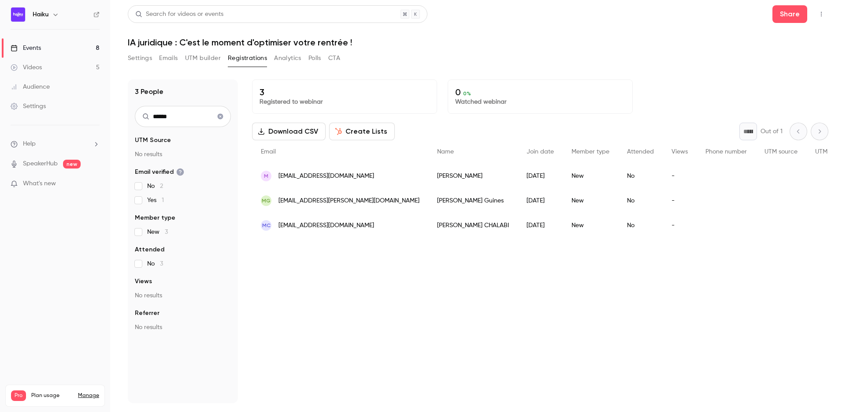
click at [364, 229] on span "myriamchalabi.avocatconseil@gmail.com" at bounding box center [326, 225] width 96 height 9
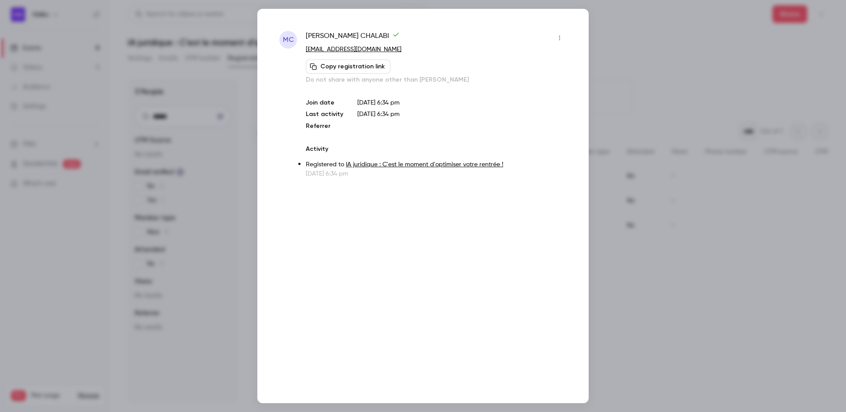
click at [643, 88] on div at bounding box center [423, 206] width 846 height 412
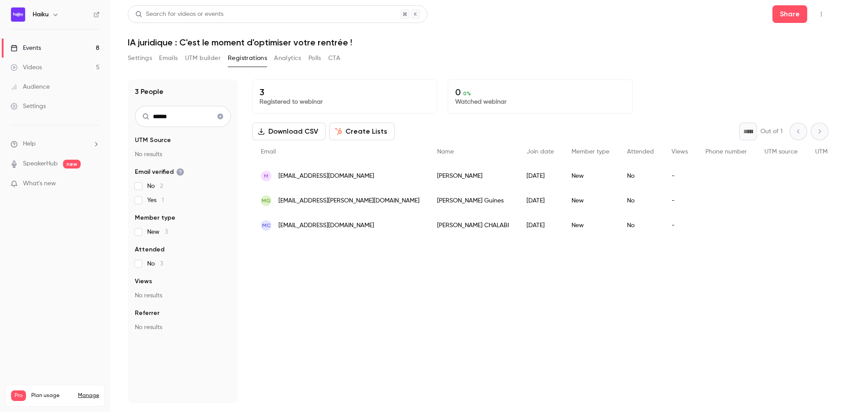
click at [220, 117] on icon "Clear search" at bounding box center [220, 116] width 7 height 6
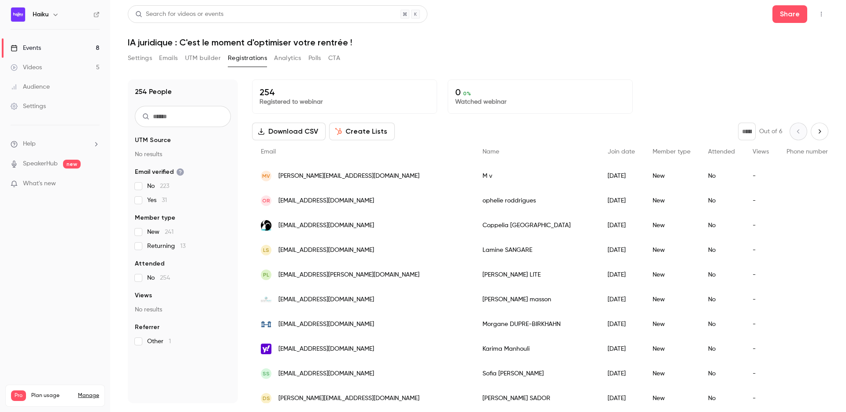
click at [796, 132] on div "* Out of 6" at bounding box center [783, 131] width 90 height 18
click at [838, 126] on main "Search for videos or events Share IA juridique : C'est le moment d'optimiser vo…" at bounding box center [478, 206] width 736 height 412
click at [827, 126] on div "* Out of 6" at bounding box center [783, 131] width 90 height 18
click at [825, 126] on button "Next page" at bounding box center [820, 131] width 18 height 18
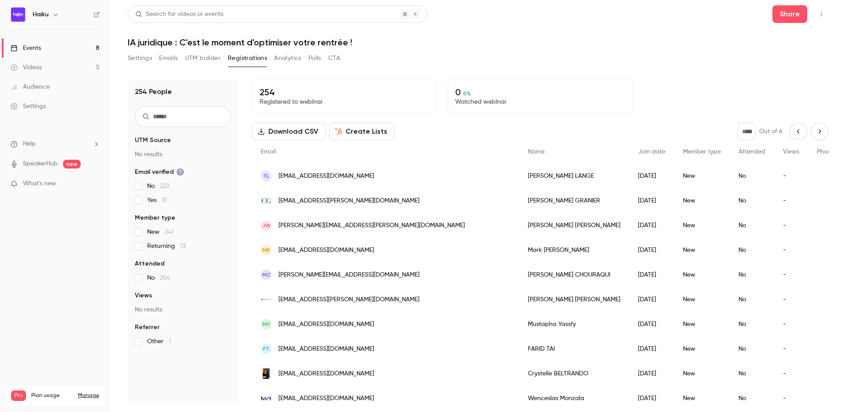
click at [825, 126] on button "Next page" at bounding box center [820, 131] width 18 height 18
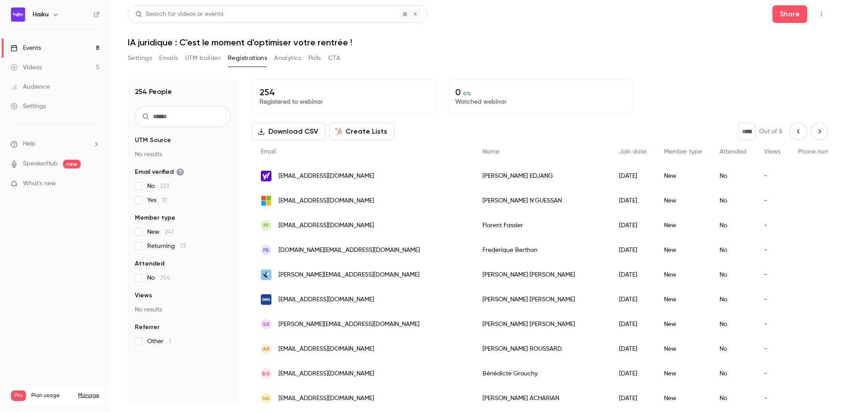
click at [825, 126] on button "Next page" at bounding box center [820, 131] width 18 height 18
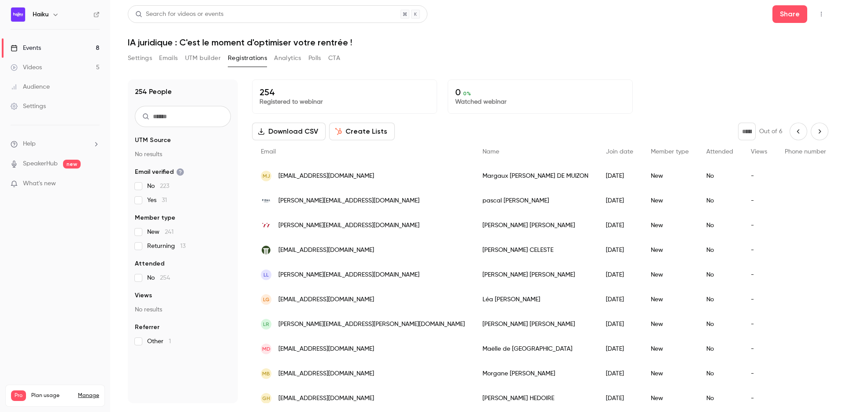
click at [794, 133] on icon "Previous page" at bounding box center [799, 131] width 10 height 7
type input "*"
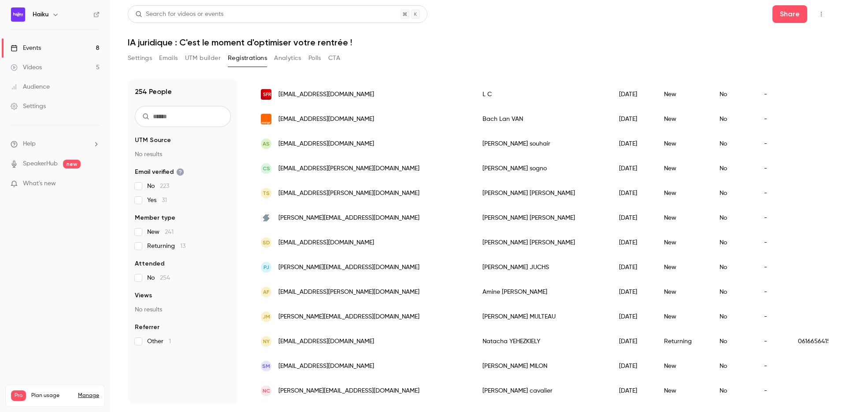
scroll to position [995, 0]
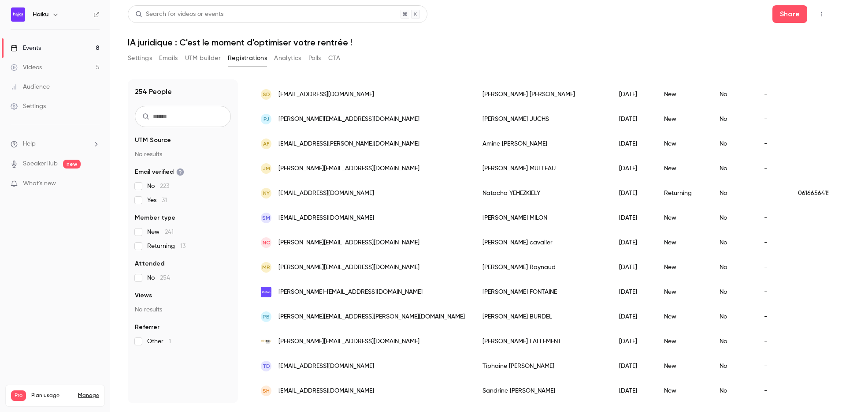
click at [474, 170] on div "Justine MULTEAU" at bounding box center [542, 168] width 137 height 25
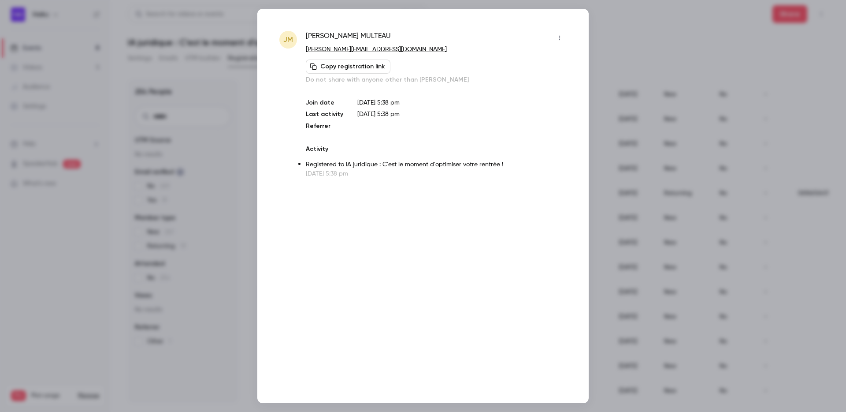
click at [605, 122] on div at bounding box center [423, 206] width 846 height 412
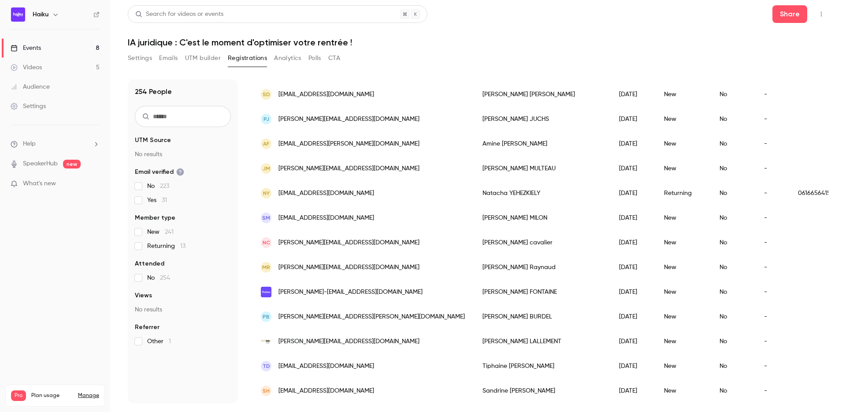
click at [474, 140] on div "Amine FARAJ" at bounding box center [542, 143] width 137 height 25
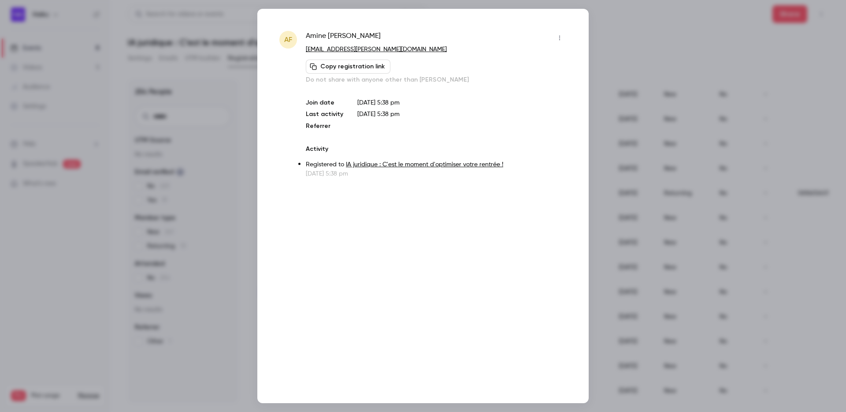
click at [601, 111] on div at bounding box center [423, 206] width 846 height 412
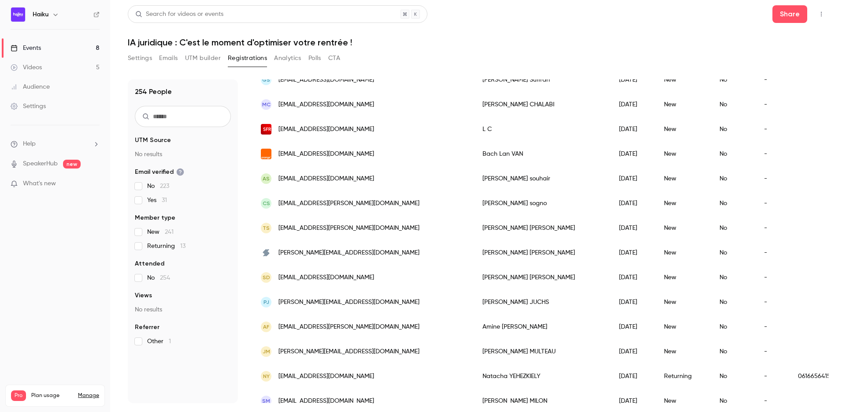
scroll to position [799, 0]
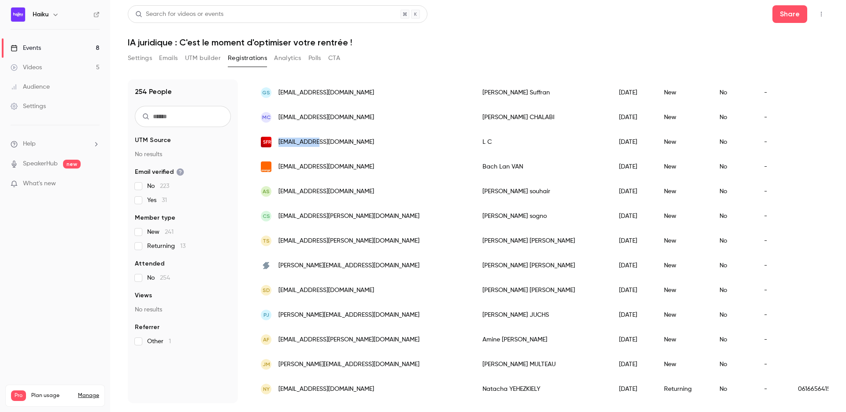
copy span "lc512@sfr.fr"
drag, startPoint x: 321, startPoint y: 143, endPoint x: 276, endPoint y: 143, distance: 45.4
click at [276, 143] on div "lc512@sfr.fr" at bounding box center [363, 142] width 222 height 25
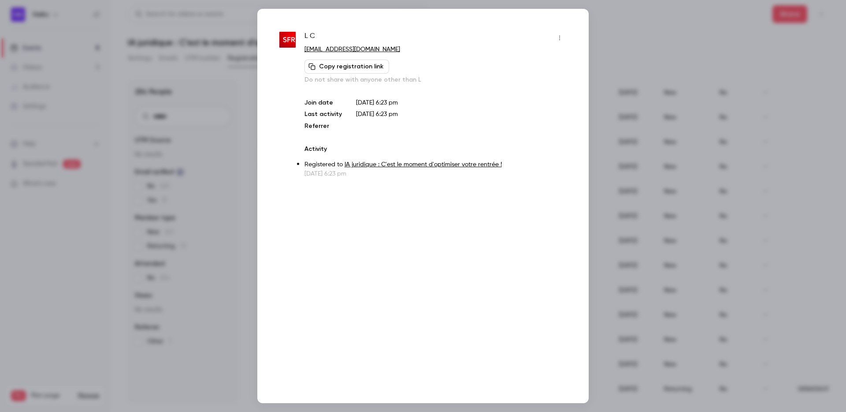
click at [603, 109] on div at bounding box center [423, 206] width 846 height 412
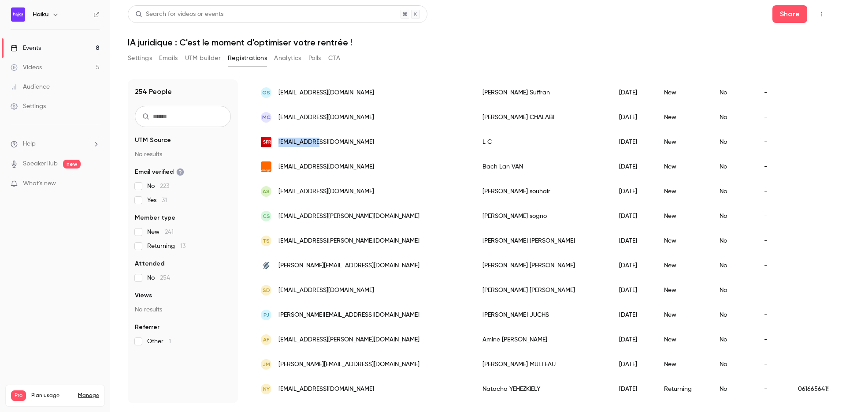
drag, startPoint x: 320, startPoint y: 142, endPoint x: 278, endPoint y: 144, distance: 41.9
click at [278, 144] on div "lc512@sfr.fr" at bounding box center [363, 142] width 222 height 25
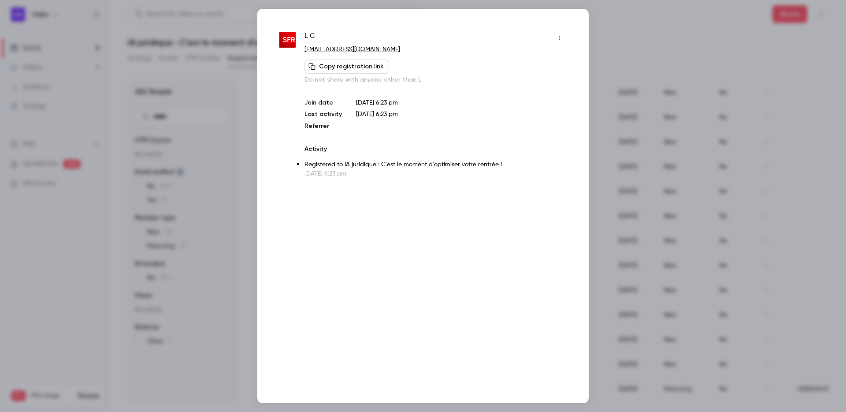
copy span "lc512@sfr.fr"
click at [614, 109] on div at bounding box center [423, 206] width 846 height 412
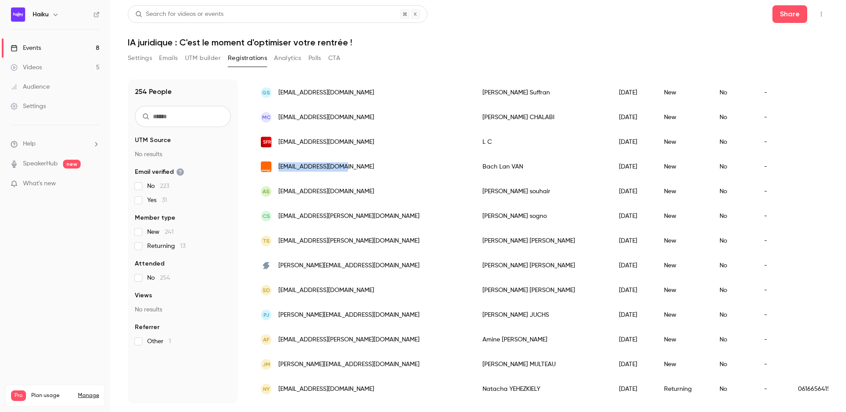
copy span "avocat.van@orange.fr"
drag, startPoint x: 350, startPoint y: 166, endPoint x: 279, endPoint y: 165, distance: 70.9
click at [279, 165] on div "avocat.van@orange.fr" at bounding box center [363, 166] width 222 height 25
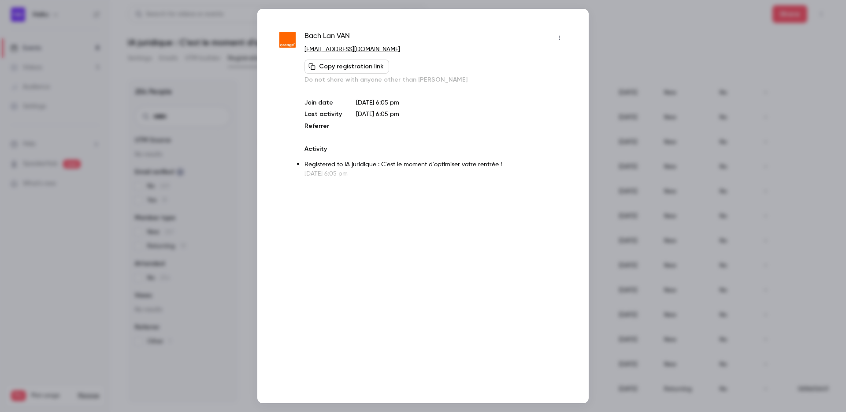
click at [630, 73] on div at bounding box center [423, 206] width 846 height 412
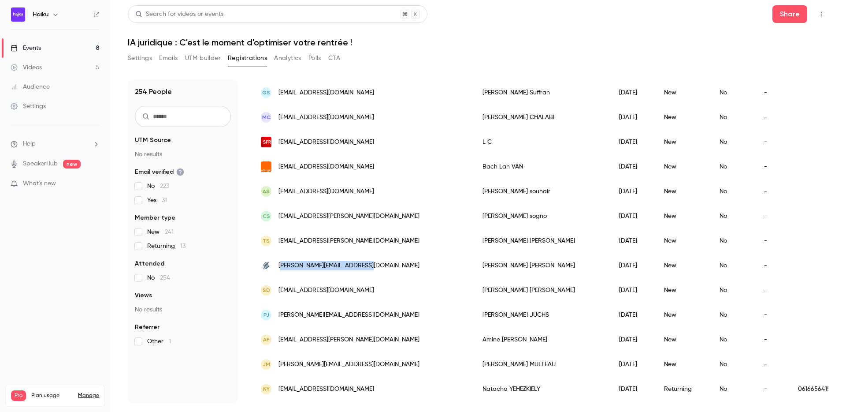
copy span "aurent.wagenheim@septeo.com"
drag, startPoint x: 385, startPoint y: 265, endPoint x: 280, endPoint y: 264, distance: 104.9
click at [280, 264] on div "laurent.wagenheim@septeo.com" at bounding box center [363, 265] width 222 height 25
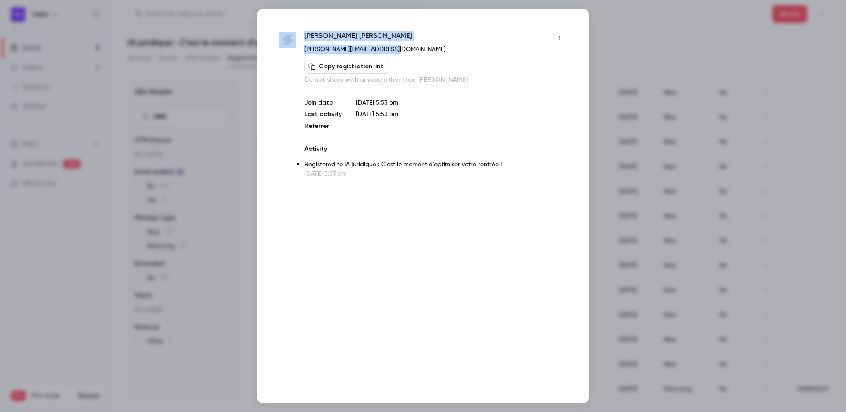
copy div "Laurent WAGENHEIM laurent.wagenheim@septeo.com"
copy link "laurent.wagenheim@septeo.com"
drag, startPoint x: 402, startPoint y: 48, endPoint x: 304, endPoint y: 48, distance: 98.7
click at [304, 48] on div "Laurent WAGENHEIM laurent.wagenheim@septeo.com Copy registration link Do not sh…" at bounding box center [422, 104] width 287 height 147
click at [591, 78] on div at bounding box center [423, 206] width 846 height 412
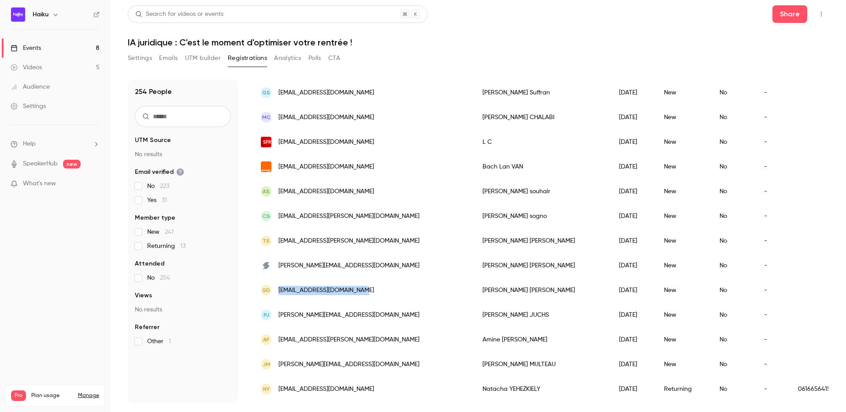
drag, startPoint x: 374, startPoint y: 289, endPoint x: 277, endPoint y: 289, distance: 97.4
click at [277, 289] on div "SD simondenisavocat@gmail.com" at bounding box center [363, 290] width 222 height 25
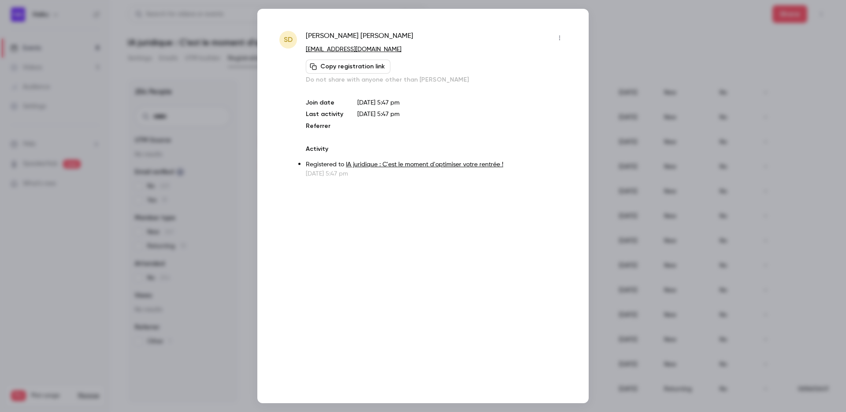
click at [233, 159] on div at bounding box center [423, 206] width 846 height 412
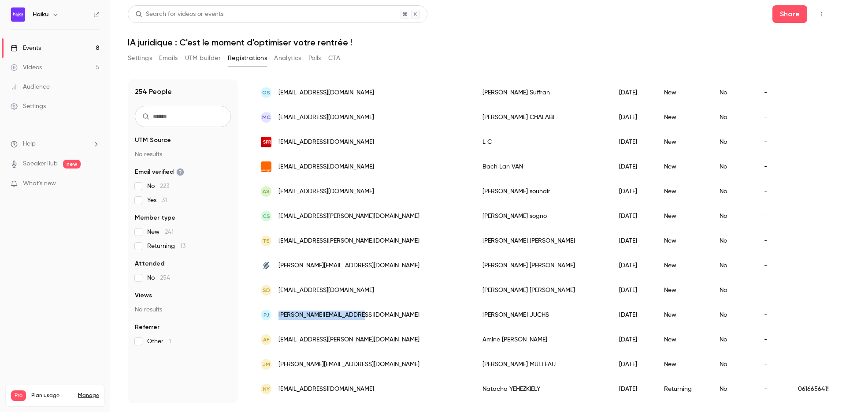
drag, startPoint x: 365, startPoint y: 314, endPoint x: 277, endPoint y: 314, distance: 88.6
click at [277, 314] on div "PJ p.juchs@avocats-vaneau.fr" at bounding box center [363, 314] width 222 height 25
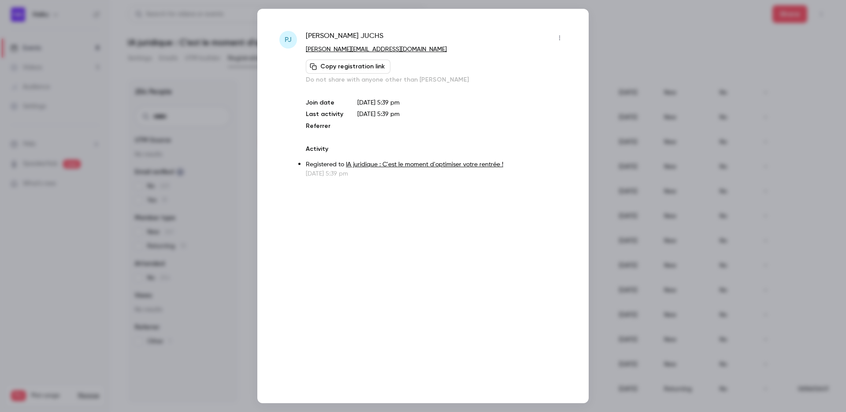
click at [223, 111] on div at bounding box center [423, 206] width 846 height 412
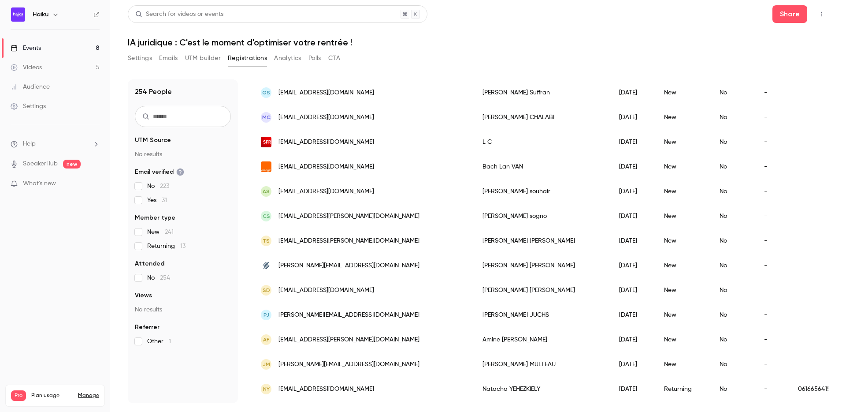
scroll to position [832, 0]
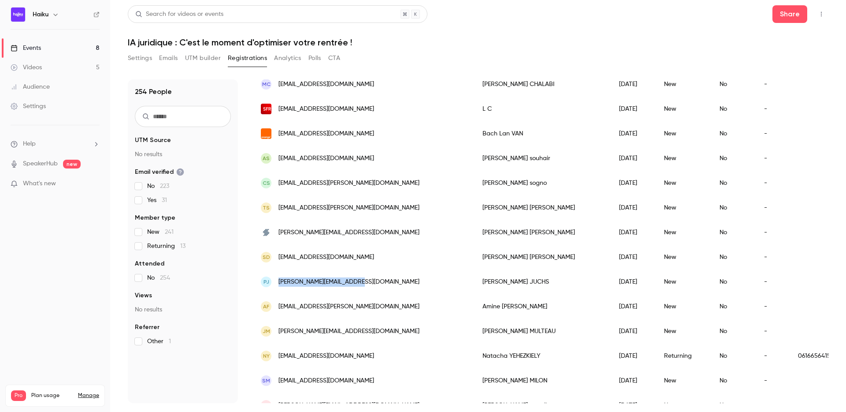
drag, startPoint x: 358, startPoint y: 280, endPoint x: 282, endPoint y: 277, distance: 75.9
click at [282, 277] on div "PJ p.juchs@avocats-vaneau.fr" at bounding box center [363, 281] width 222 height 25
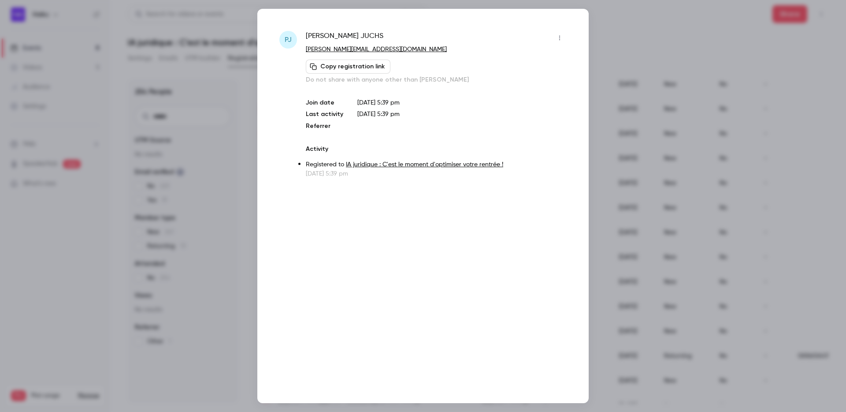
click at [219, 182] on div at bounding box center [423, 206] width 846 height 412
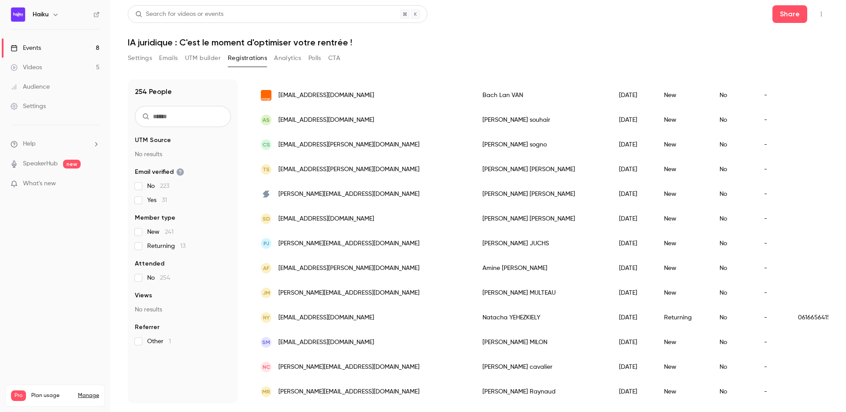
scroll to position [877, 0]
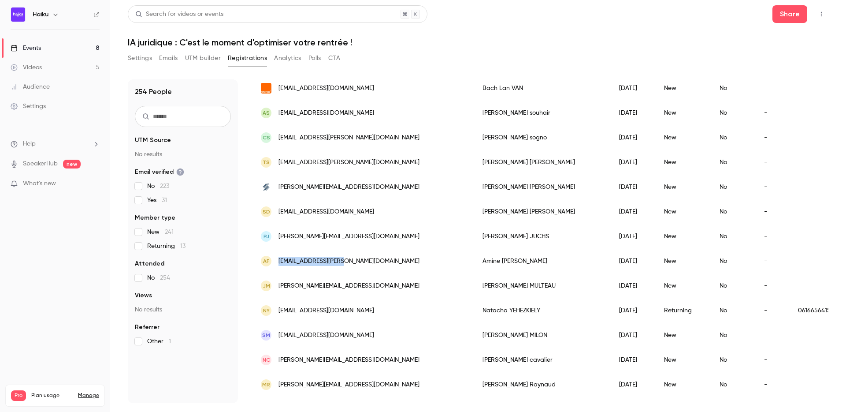
drag, startPoint x: 356, startPoint y: 261, endPoint x: 276, endPoint y: 261, distance: 79.8
click at [276, 261] on div "AF amin.faraj@gmail.com" at bounding box center [363, 261] width 222 height 25
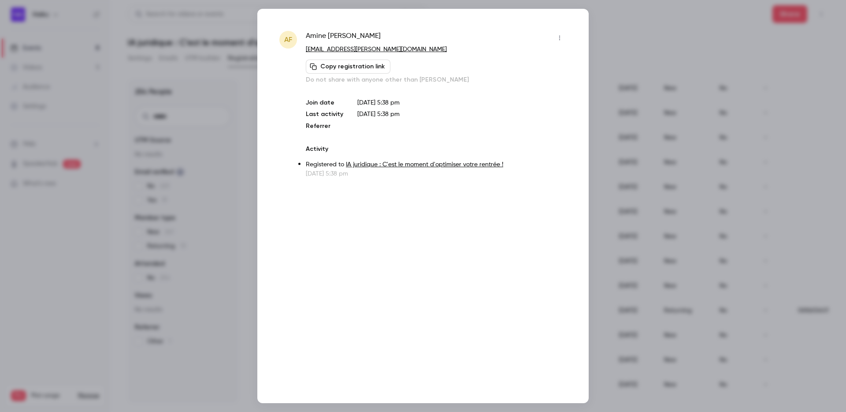
click at [228, 201] on div at bounding box center [423, 206] width 846 height 412
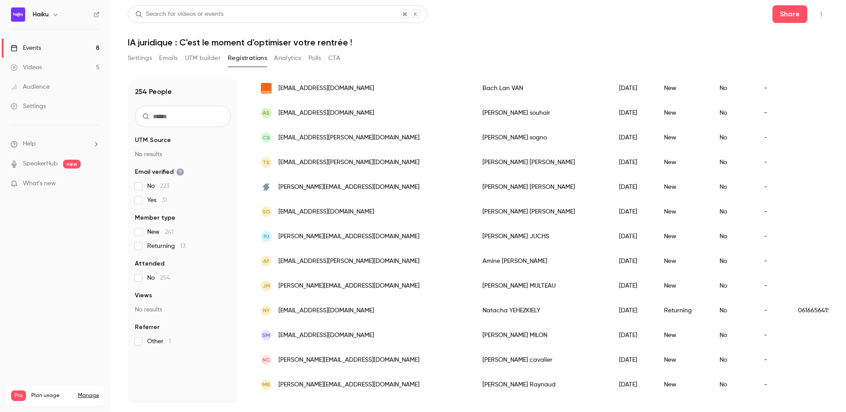
scroll to position [931, 0]
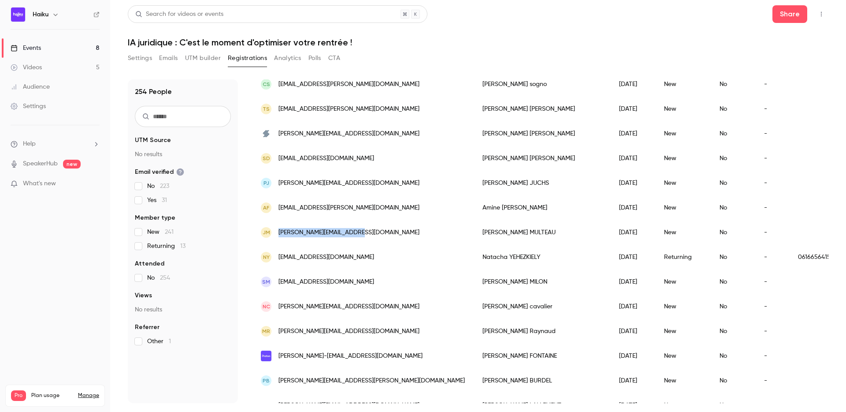
drag, startPoint x: 357, startPoint y: 229, endPoint x: 279, endPoint y: 230, distance: 78.0
click at [279, 230] on div "JM justine.multeau@avocat.fr" at bounding box center [363, 232] width 222 height 25
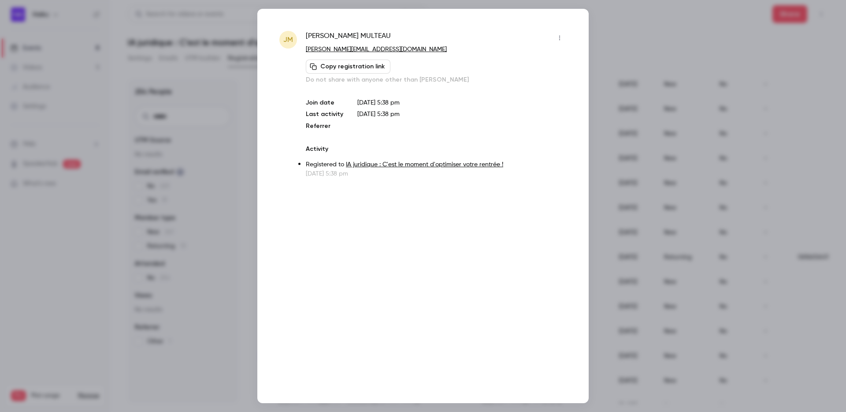
click at [233, 76] on div at bounding box center [423, 206] width 846 height 412
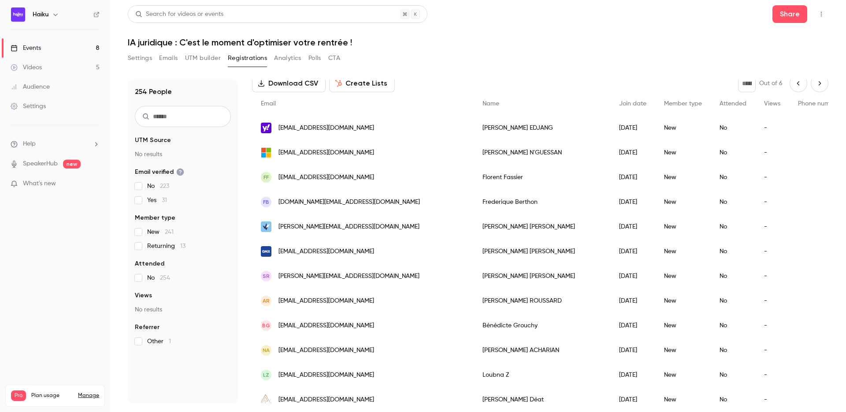
scroll to position [0, 0]
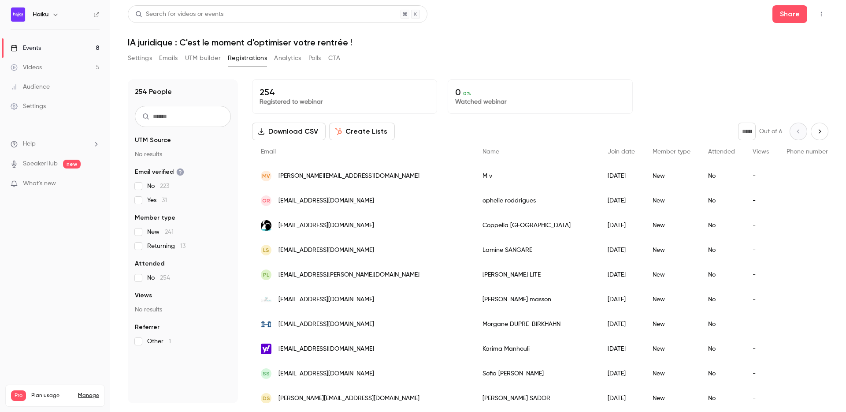
click at [59, 54] on link "Events 8" at bounding box center [55, 47] width 110 height 19
